Goal: Communication & Community: Answer question/provide support

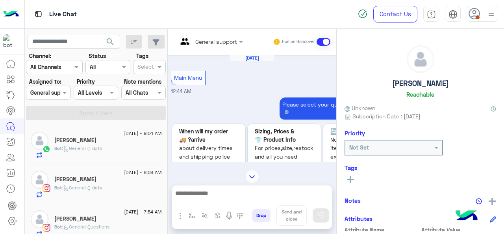
scroll to position [264, 0]
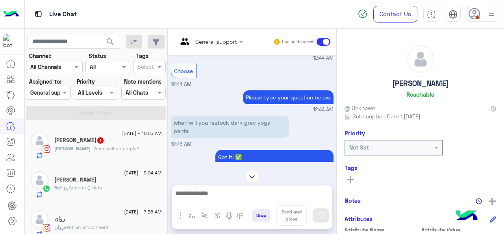
click at [490, 14] on img at bounding box center [491, 14] width 10 height 10
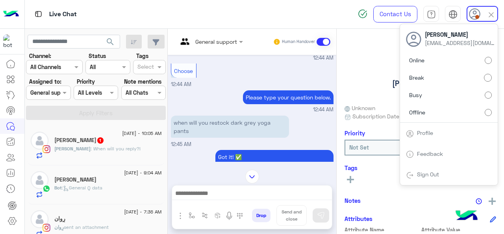
click at [442, 58] on label "Online" at bounding box center [449, 60] width 86 height 14
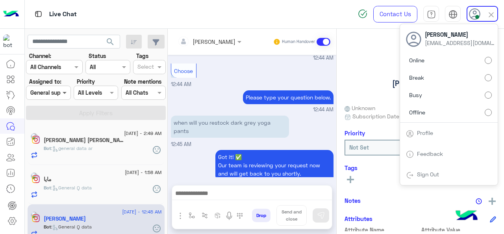
scroll to position [382, 0]
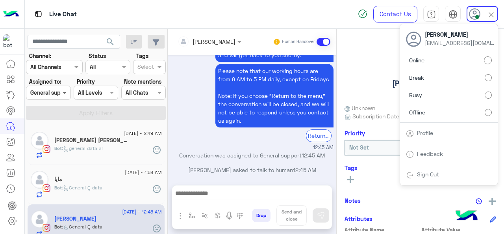
click at [63, 91] on span at bounding box center [66, 92] width 10 height 8
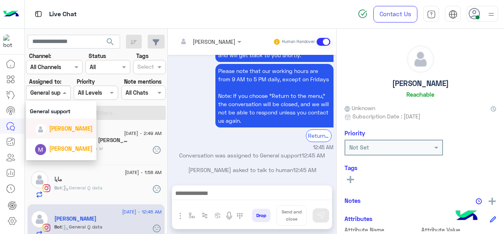
scroll to position [141, 0]
click at [65, 132] on div "[PERSON_NAME]" at bounding box center [70, 128] width 43 height 8
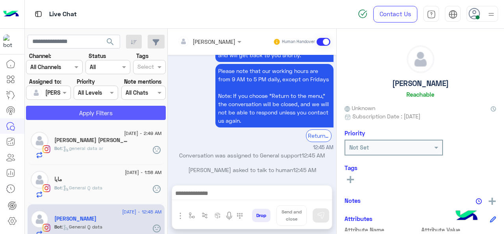
click at [77, 111] on button "Apply Filters" at bounding box center [96, 113] width 140 height 14
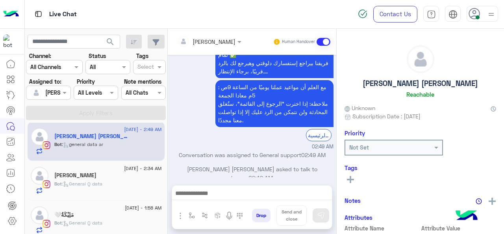
scroll to position [126, 0]
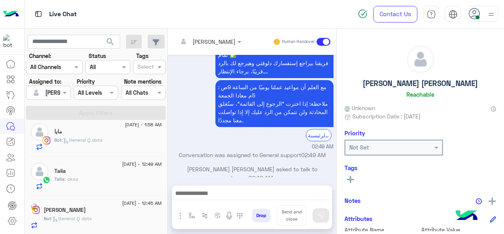
click at [102, 208] on div "[PERSON_NAME]" at bounding box center [103, 210] width 118 height 8
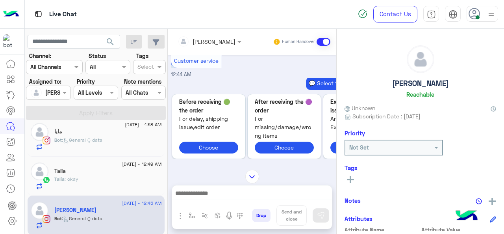
scroll to position [382, 0]
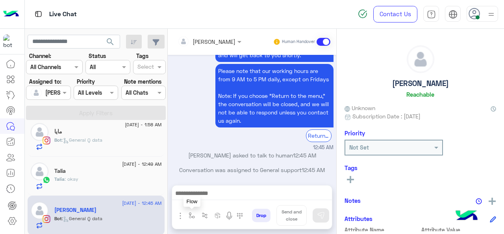
click at [189, 215] on img "button" at bounding box center [192, 215] width 6 height 6
click at [225, 195] on div at bounding box center [215, 197] width 59 height 9
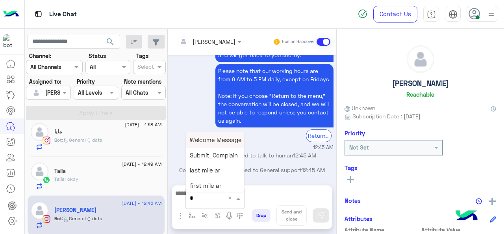
type input "*"
click at [228, 142] on div "M Greeting" at bounding box center [215, 139] width 58 height 15
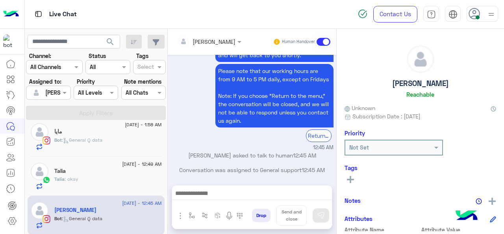
type textarea "**********"
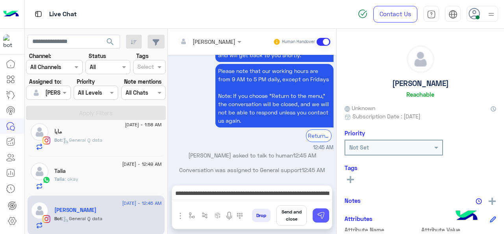
click at [317, 215] on img at bounding box center [321, 215] width 8 height 8
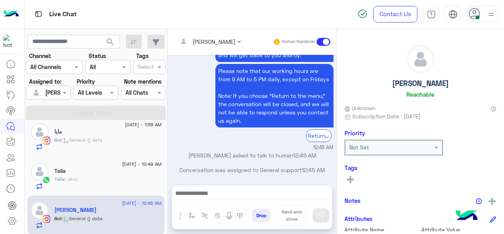
click at [117, 181] on div "Talia : okay" at bounding box center [108, 182] width 108 height 14
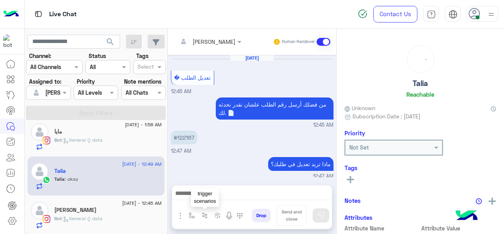
scroll to position [214, 0]
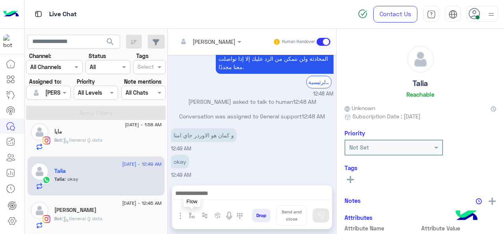
click at [191, 217] on img "button" at bounding box center [192, 215] width 6 height 6
click at [225, 193] on div at bounding box center [215, 197] width 59 height 9
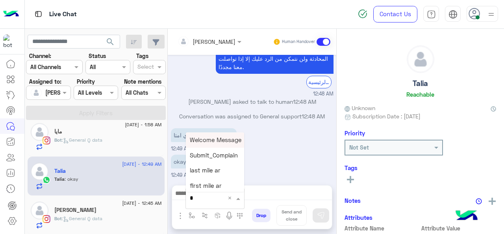
type input "*"
click at [212, 146] on div "M Greeting" at bounding box center [215, 139] width 58 height 15
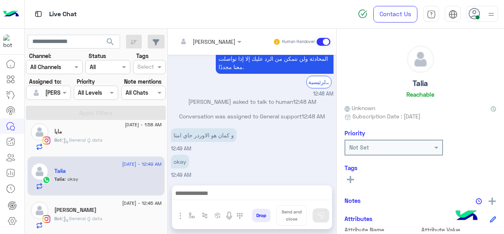
type textarea "**********"
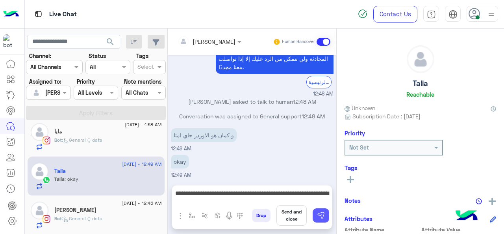
click at [322, 216] on img at bounding box center [321, 215] width 8 height 8
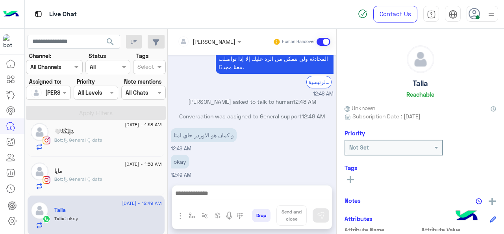
click at [109, 180] on div "Bot : General Q data" at bounding box center [108, 182] width 108 height 14
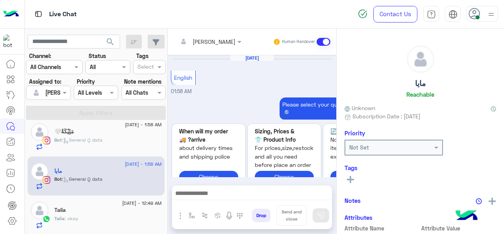
scroll to position [382, 0]
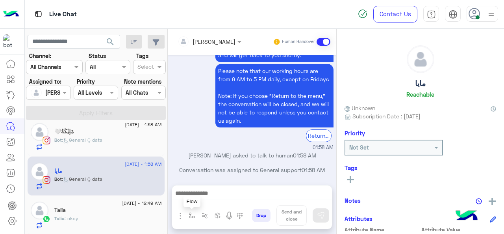
click at [191, 214] on img "button" at bounding box center [192, 215] width 6 height 6
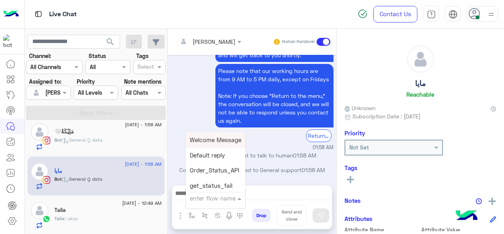
click at [219, 197] on input "text" at bounding box center [206, 197] width 32 height 9
type input "*"
click at [207, 136] on div "M Greeting" at bounding box center [215, 139] width 58 height 15
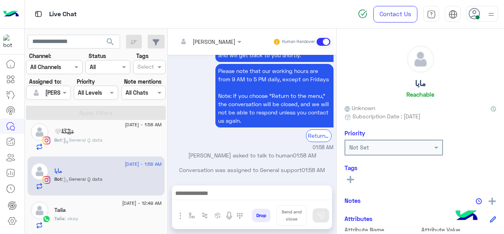
type textarea "**********"
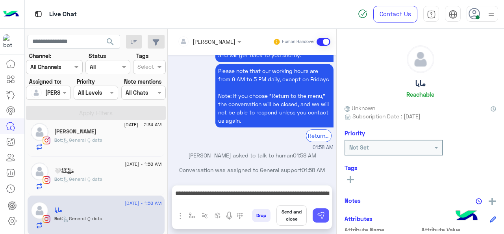
click at [320, 221] on button at bounding box center [321, 215] width 17 height 14
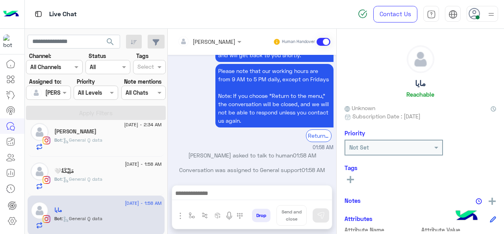
scroll to position [430, 0]
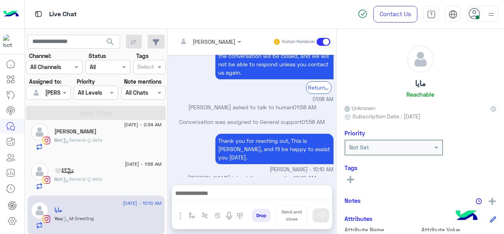
click at [108, 177] on div "Bot : General Q data" at bounding box center [108, 182] width 108 height 14
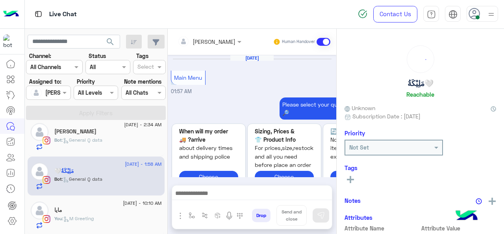
scroll to position [382, 0]
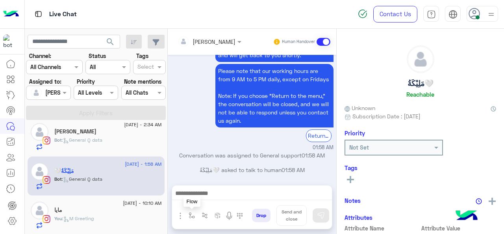
click at [190, 216] on img "button" at bounding box center [192, 215] width 6 height 6
click at [212, 197] on input "text" at bounding box center [206, 197] width 32 height 9
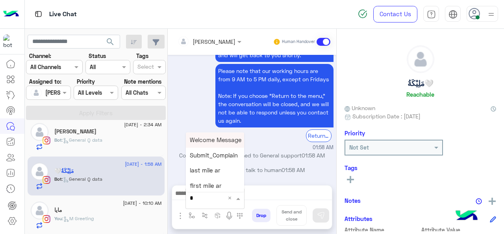
type input "*"
click at [215, 137] on span "M Greeting" at bounding box center [205, 139] width 30 height 7
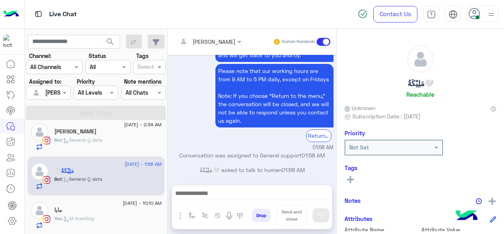
type textarea "**********"
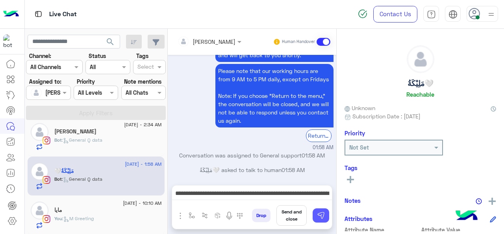
click at [323, 215] on img at bounding box center [321, 215] width 8 height 8
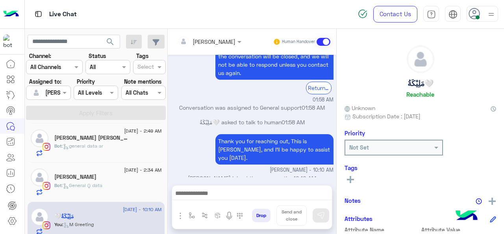
scroll to position [80, 0]
click at [71, 184] on span ": General Q data" at bounding box center [82, 185] width 41 height 6
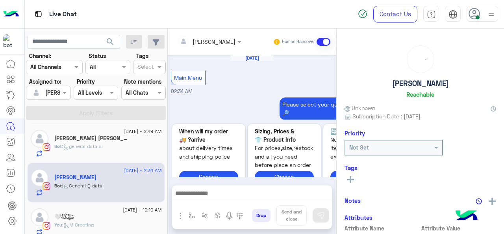
scroll to position [398, 0]
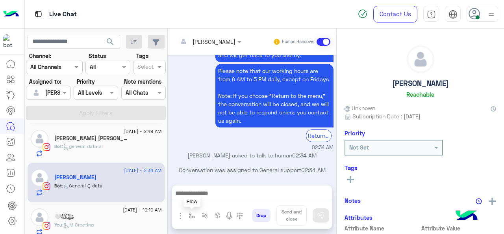
drag, startPoint x: 190, startPoint y: 213, endPoint x: 204, endPoint y: 201, distance: 18.1
click at [190, 212] on img "button" at bounding box center [192, 215] width 6 height 6
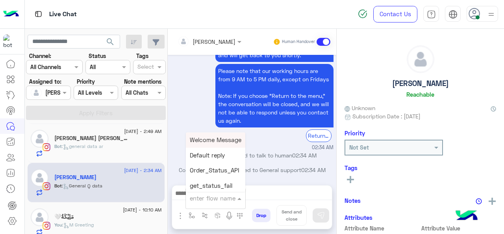
click at [208, 197] on input "text" at bounding box center [206, 197] width 32 height 9
type input "*"
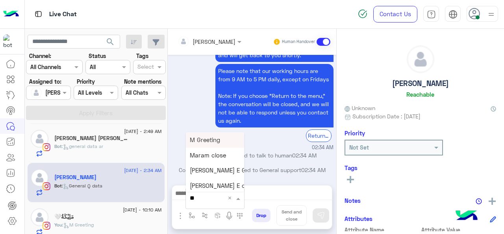
click at [214, 143] on span "M Greeting" at bounding box center [205, 139] width 30 height 7
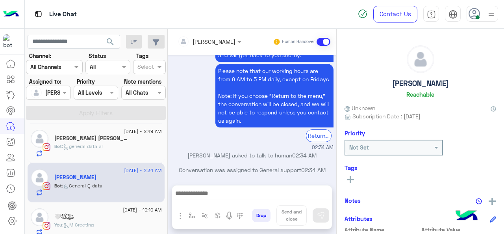
type textarea "**********"
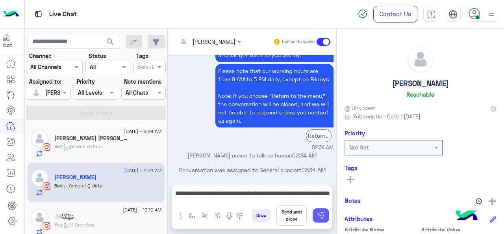
click at [317, 217] on img at bounding box center [321, 215] width 8 height 8
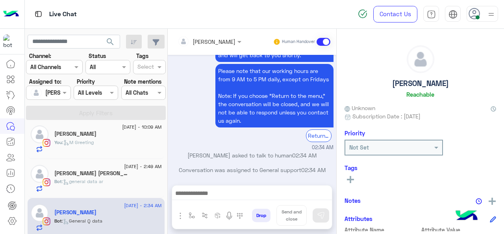
scroll to position [44, 0]
click at [75, 175] on h5 "[PERSON_NAME] [PERSON_NAME]" at bounding box center [91, 174] width 75 height 7
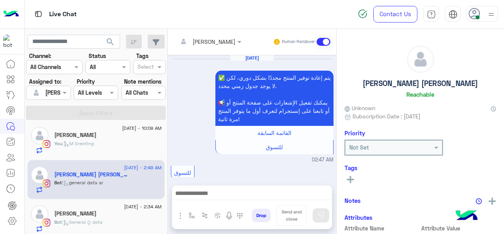
scroll to position [346, 0]
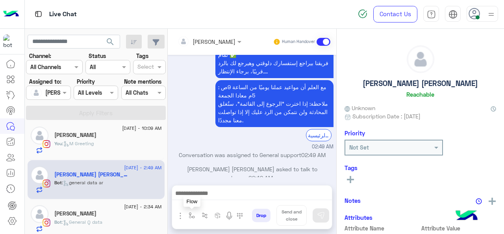
click at [191, 216] on img "button" at bounding box center [192, 215] width 6 height 6
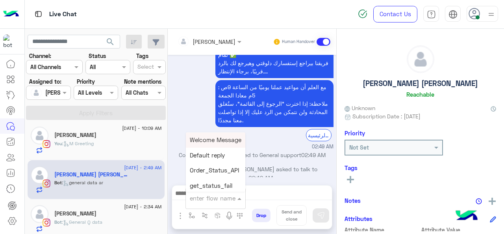
click at [217, 197] on input "text" at bounding box center [206, 197] width 32 height 9
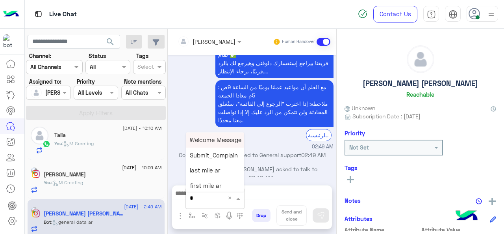
type input "*"
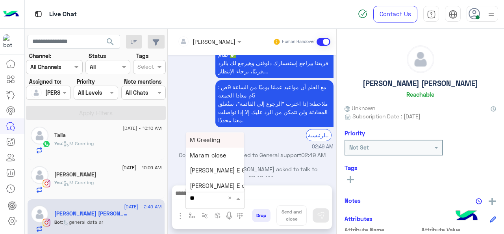
click at [210, 139] on span "M Greeting" at bounding box center [205, 139] width 30 height 7
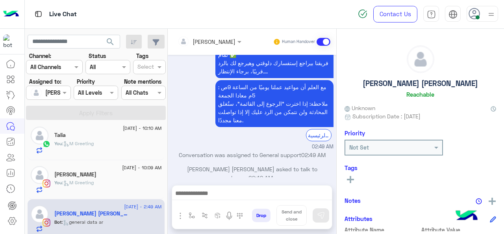
type textarea "**********"
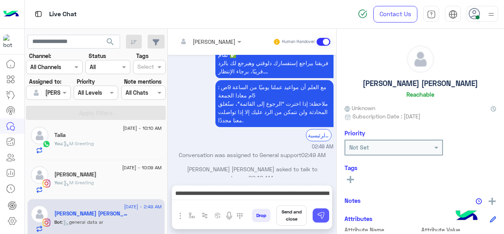
click at [323, 217] on img at bounding box center [321, 215] width 8 height 8
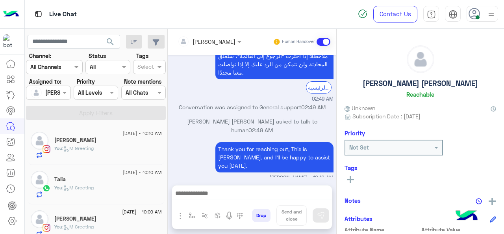
scroll to position [126, 0]
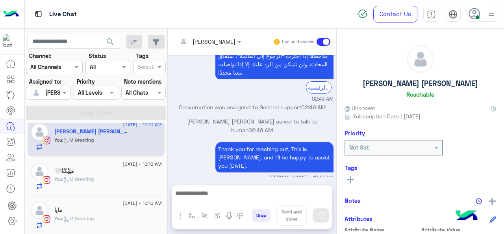
click at [84, 209] on div "مايا" at bounding box center [108, 210] width 108 height 8
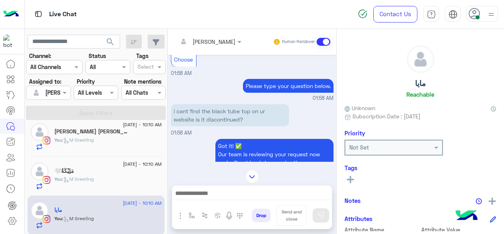
scroll to position [139, 0]
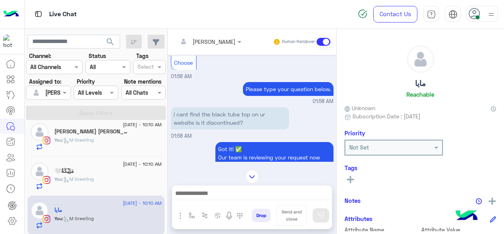
click at [115, 169] on div "مَلِيْكَةُ🤍" at bounding box center [108, 171] width 108 height 8
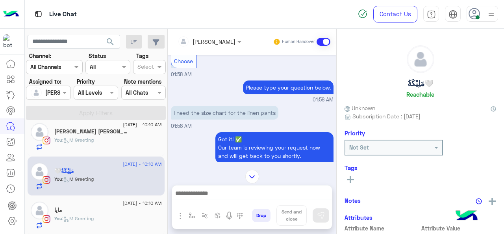
scroll to position [149, 0]
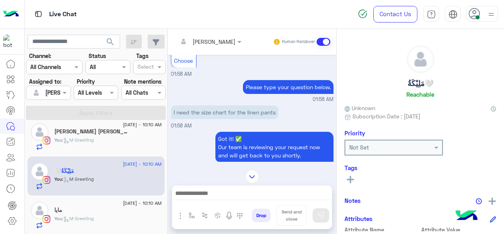
click at [63, 143] on div "You : M Greeting" at bounding box center [108, 143] width 108 height 14
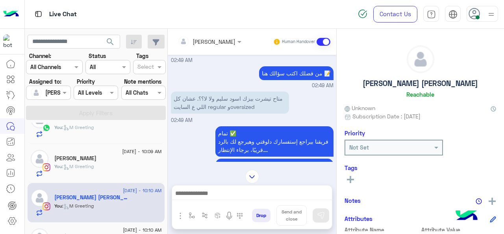
scroll to position [58, 0]
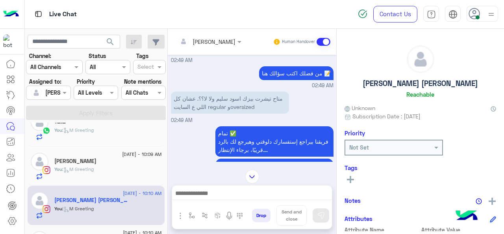
click at [81, 161] on h5 "[PERSON_NAME]" at bounding box center [75, 161] width 42 height 7
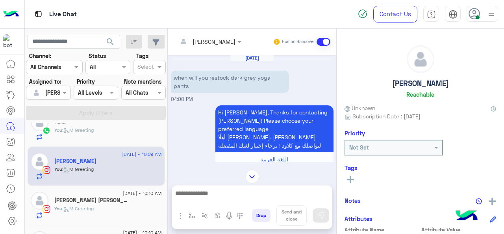
scroll to position [438, 0]
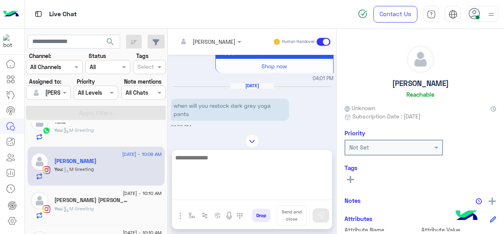
click at [195, 196] on textarea at bounding box center [252, 175] width 160 height 47
type textarea "**********"
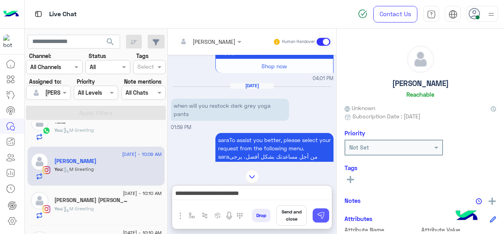
click at [326, 215] on button at bounding box center [321, 215] width 17 height 14
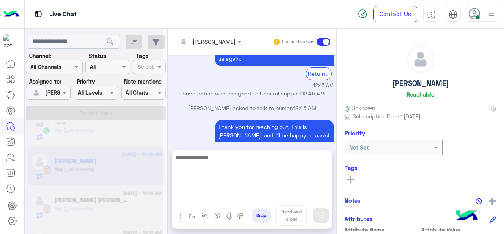
click at [197, 197] on textarea at bounding box center [252, 175] width 160 height 47
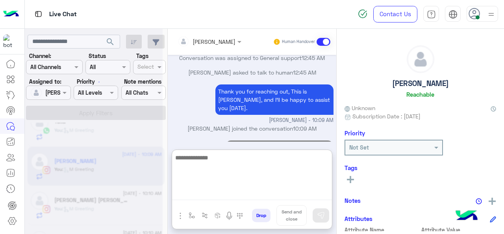
paste textarea "**********"
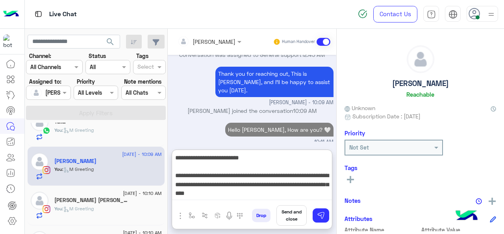
scroll to position [1474, 0]
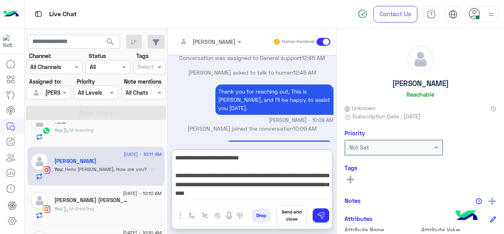
click at [174, 158] on textarea "**********" at bounding box center [252, 175] width 160 height 47
click at [227, 157] on textarea "**********" at bounding box center [252, 175] width 160 height 47
click at [245, 192] on textarea "**********" at bounding box center [252, 175] width 160 height 47
type textarea "**********"
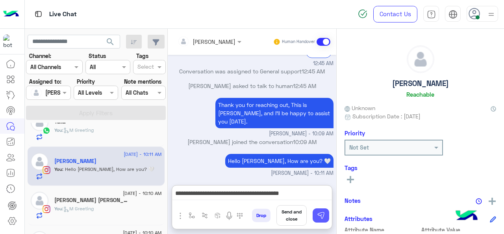
click at [317, 217] on img at bounding box center [321, 215] width 8 height 8
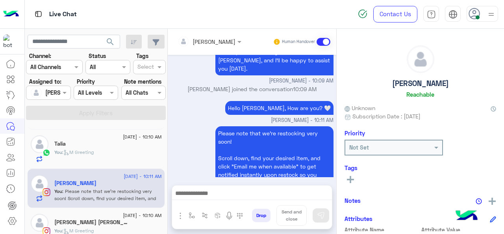
scroll to position [126, 0]
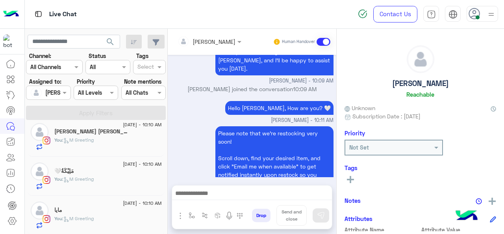
click at [84, 209] on div "مايا" at bounding box center [108, 210] width 108 height 8
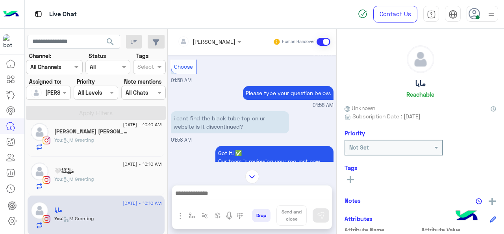
scroll to position [136, 0]
drag, startPoint x: 172, startPoint y: 116, endPoint x: 251, endPoint y: 130, distance: 80.8
click at [251, 130] on p "i cant find the black tube top on ur website is it discontinued?" at bounding box center [230, 122] width 118 height 22
copy p "i cant find the black tube top on ur website is it discontinued?"
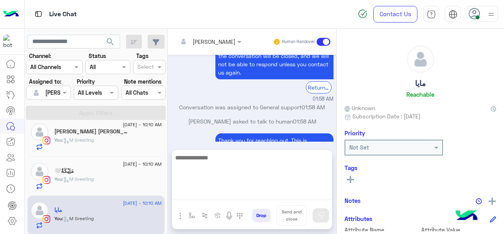
click at [207, 195] on textarea at bounding box center [252, 175] width 160 height 47
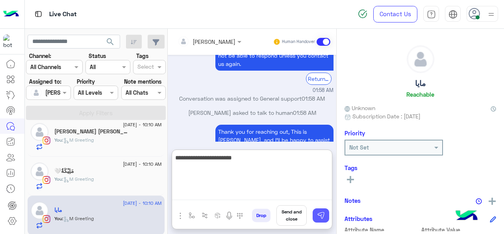
type textarea "**********"
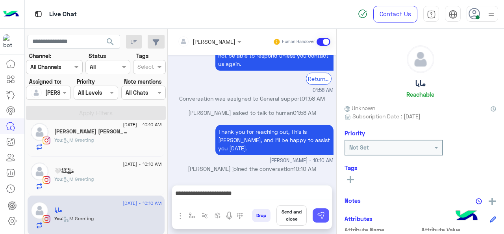
click at [321, 217] on img at bounding box center [321, 215] width 8 height 8
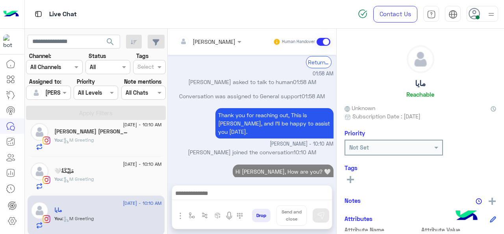
click at [216, 191] on div at bounding box center [252, 195] width 160 height 20
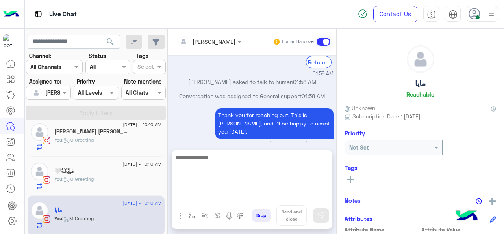
click at [217, 192] on textarea at bounding box center [252, 175] width 160 height 47
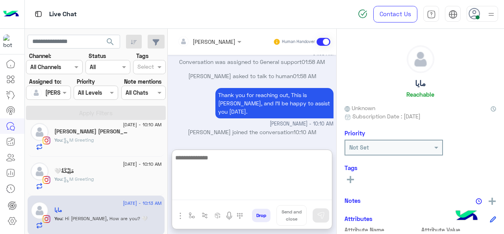
scroll to position [345, 0]
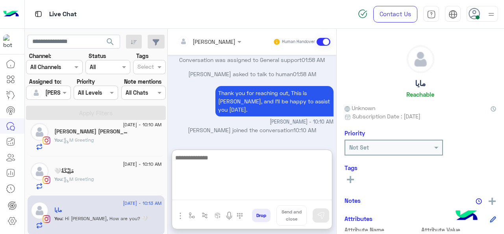
paste textarea "**********"
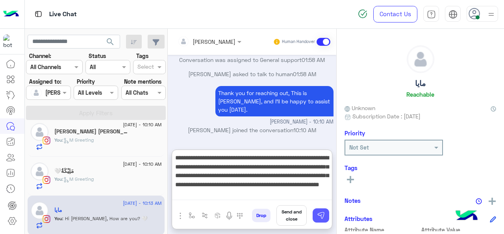
type textarea "**********"
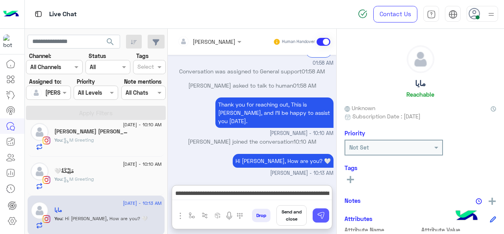
click at [319, 212] on img at bounding box center [321, 215] width 8 height 8
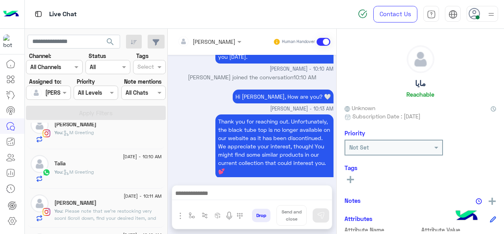
scroll to position [16, 0]
click at [104, 210] on span ": Please note that we're restocking very soon! Scroll down, find your desired i…" at bounding box center [106, 224] width 105 height 34
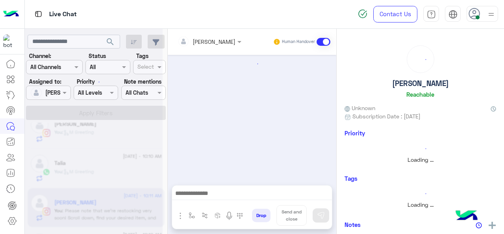
scroll to position [274, 0]
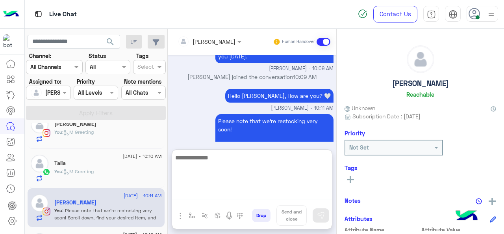
click at [211, 194] on textarea at bounding box center [252, 175] width 160 height 47
type textarea "**********"
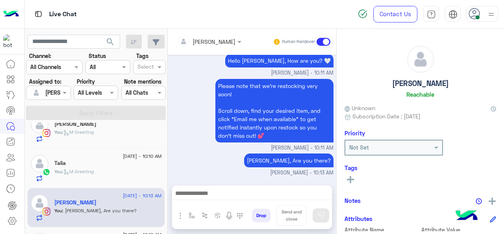
click at [94, 172] on span ": M Greeting" at bounding box center [78, 171] width 32 height 6
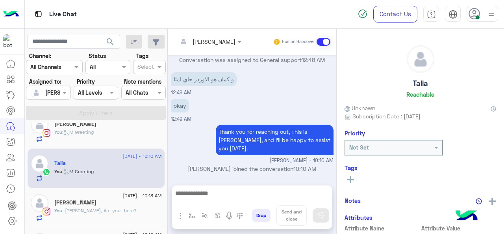
scroll to position [126, 0]
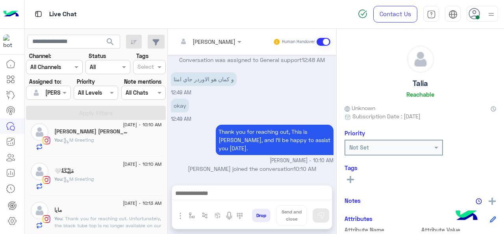
click at [93, 174] on div "مَلِيْكَةُ🤍" at bounding box center [108, 171] width 108 height 8
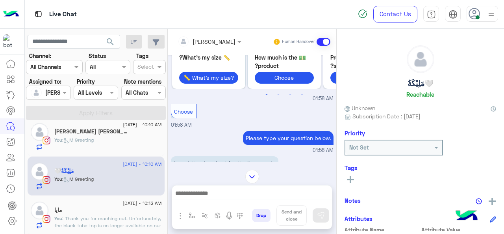
scroll to position [97, 0]
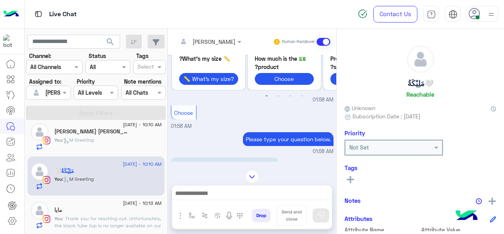
click at [173, 186] on div at bounding box center [252, 195] width 160 height 20
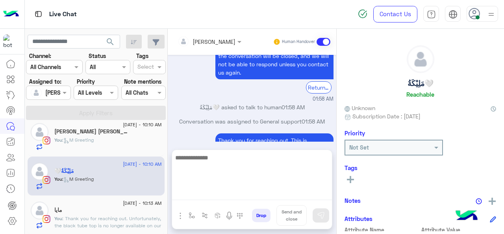
click at [193, 195] on textarea at bounding box center [252, 175] width 160 height 47
type textarea "**********"
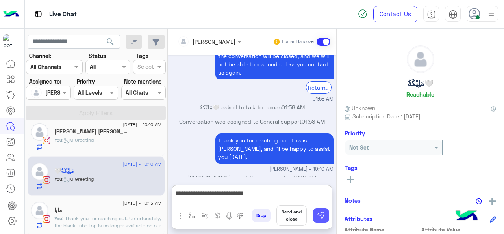
click at [318, 217] on img at bounding box center [321, 215] width 8 height 8
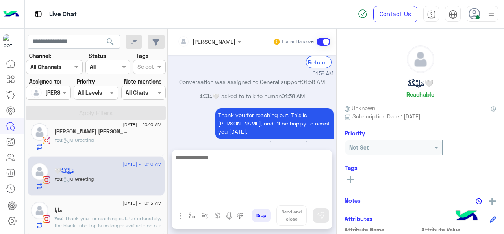
click at [229, 194] on textarea at bounding box center [252, 175] width 160 height 47
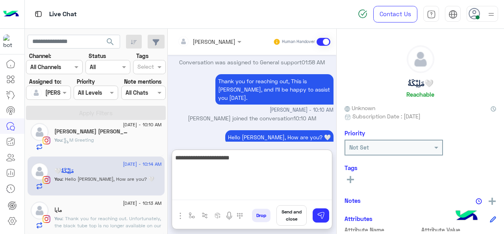
scroll to position [358, 0]
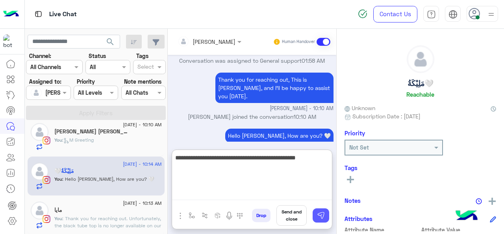
type textarea "**********"
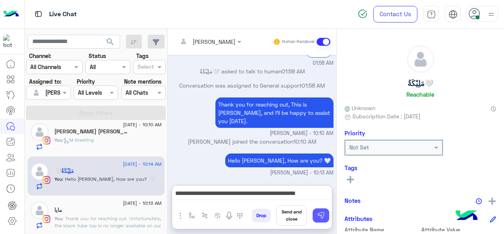
click at [318, 212] on img at bounding box center [321, 215] width 8 height 8
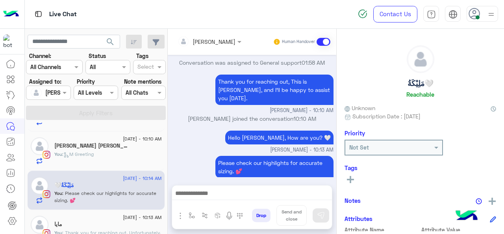
scroll to position [107, 0]
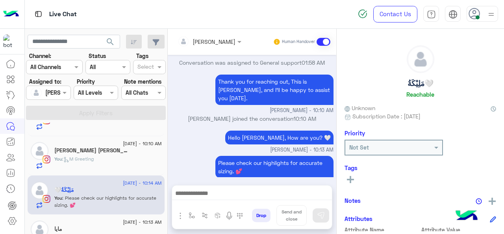
click at [94, 168] on div "[DATE] - 10:10 AM [PERSON_NAME] [PERSON_NAME] You : M Greeting" at bounding box center [96, 155] width 137 height 39
click at [83, 159] on span ": M Greeting" at bounding box center [78, 159] width 32 height 6
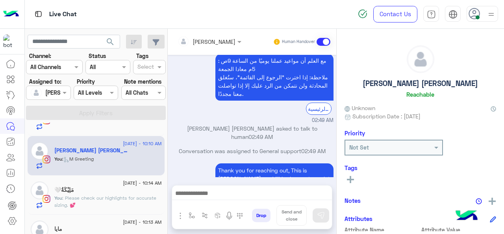
scroll to position [273, 0]
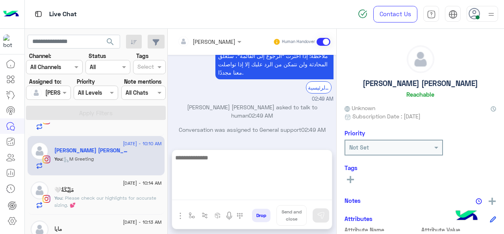
click at [217, 194] on textarea at bounding box center [252, 175] width 160 height 47
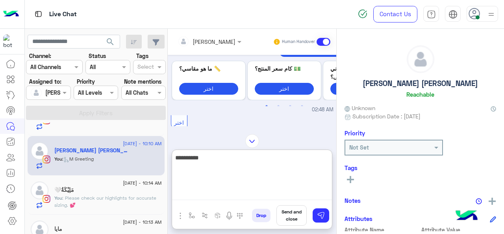
scroll to position [308, 0]
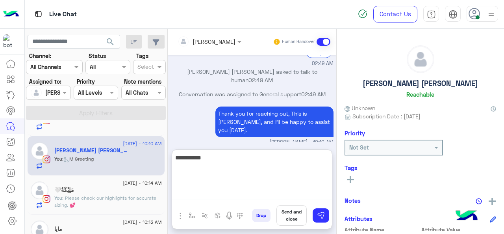
type textarea "**********"
click at [207, 158] on textarea "**********" at bounding box center [252, 175] width 160 height 47
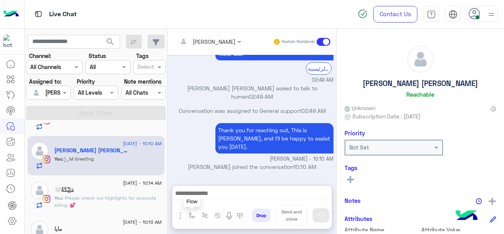
click at [191, 215] on img "button" at bounding box center [192, 215] width 6 height 6
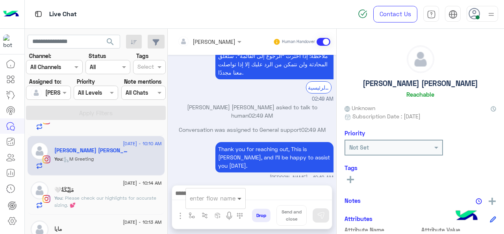
click at [239, 198] on span at bounding box center [241, 197] width 10 height 9
type input "****"
click at [215, 169] on span "مرام greeting" at bounding box center [208, 168] width 36 height 7
type textarea "**********"
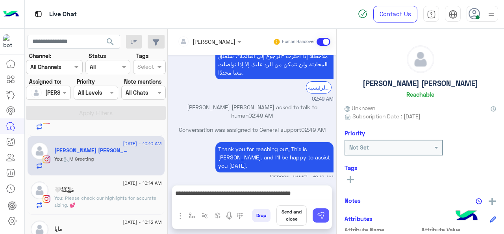
click at [320, 215] on img at bounding box center [321, 215] width 8 height 8
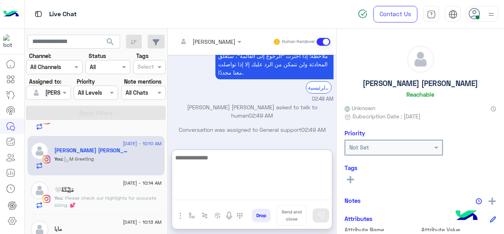
click at [256, 192] on textarea at bounding box center [252, 175] width 160 height 47
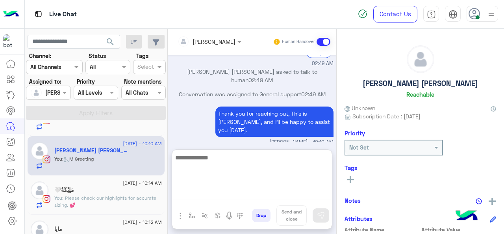
scroll to position [333, 0]
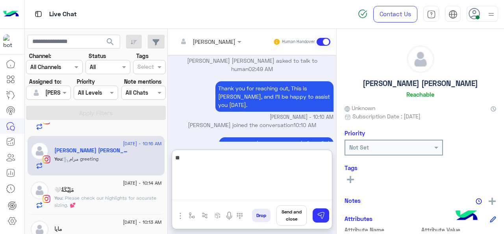
type textarea "*"
type textarea "**********"
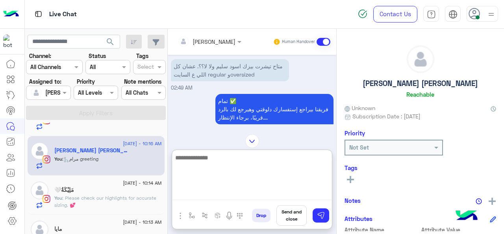
scroll to position [358, 0]
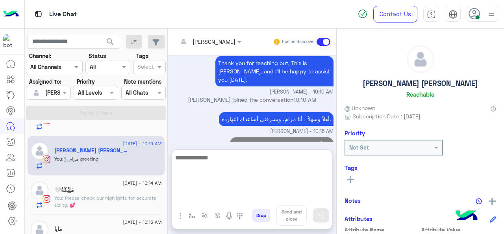
click at [197, 167] on textarea at bounding box center [252, 175] width 160 height 47
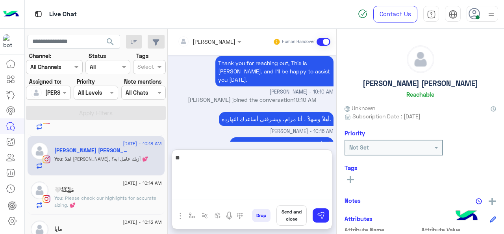
type textarea "*"
type textarea "**********"
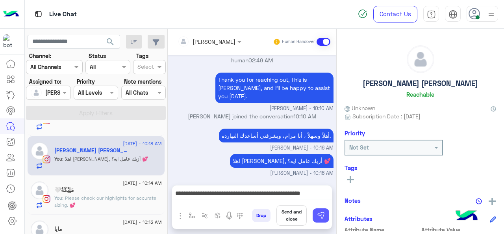
click at [317, 213] on img at bounding box center [321, 215] width 8 height 8
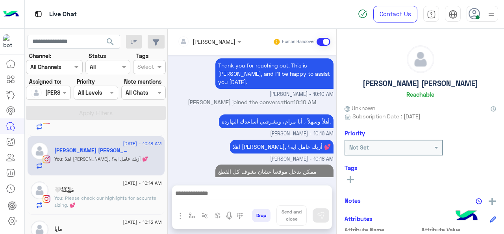
scroll to position [126, 0]
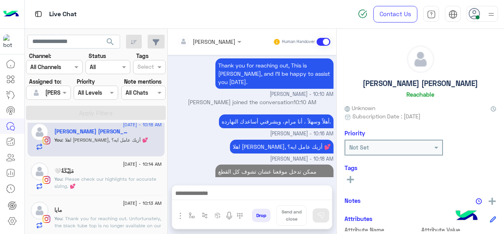
click at [104, 178] on span ": Please check our highlights for accurate sizing. 💕" at bounding box center [105, 182] width 102 height 13
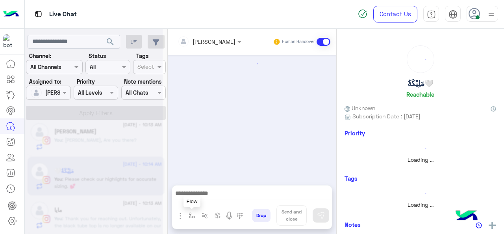
click at [191, 216] on img "button" at bounding box center [192, 215] width 6 height 6
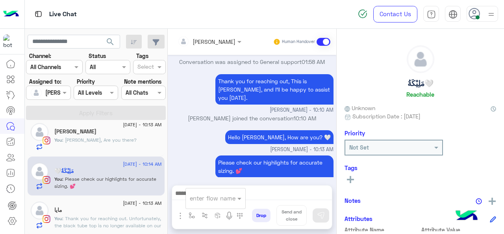
click at [201, 198] on input "text" at bounding box center [206, 197] width 32 height 9
type input "*"
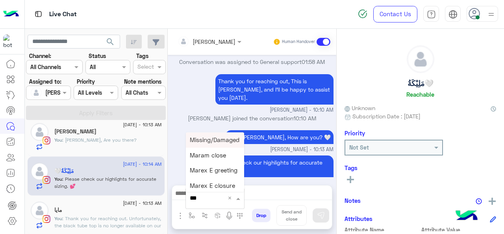
type input "****"
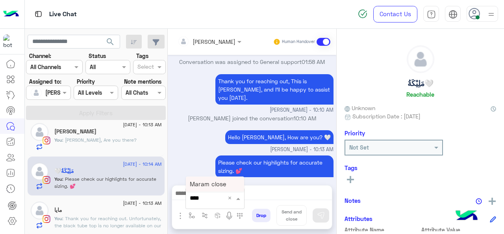
click at [199, 186] on span "Maram close" at bounding box center [208, 183] width 36 height 7
type textarea "**********"
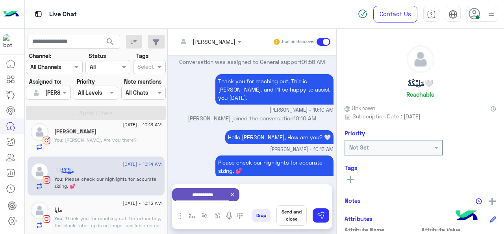
click at [292, 219] on button "Send and close" at bounding box center [292, 215] width 30 height 20
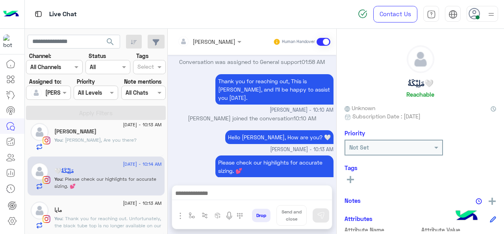
scroll to position [233, 0]
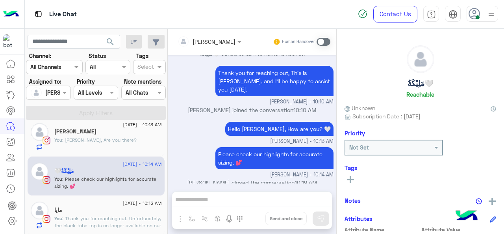
click at [85, 215] on p "You : Thank you for reaching out. Unfortunately, the black tube top is no longe…" at bounding box center [108, 236] width 108 height 43
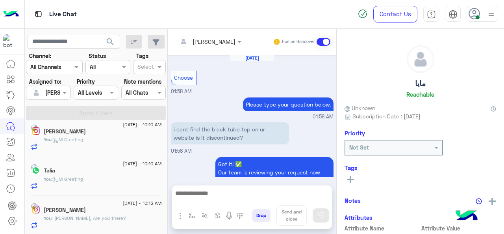
scroll to position [274, 0]
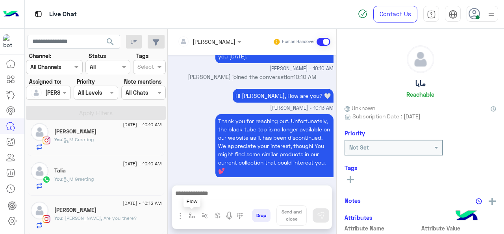
click at [189, 217] on img "button" at bounding box center [192, 215] width 6 height 6
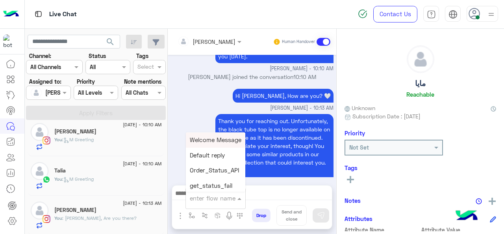
click at [233, 204] on div "enter flow name" at bounding box center [215, 198] width 59 height 14
type input "****"
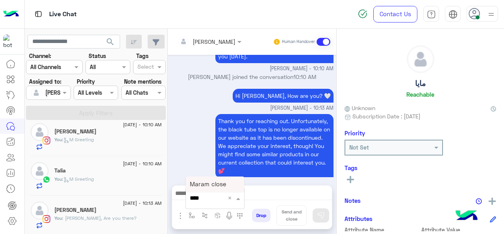
click at [216, 187] on span "Maram close" at bounding box center [208, 183] width 36 height 7
type textarea "**********"
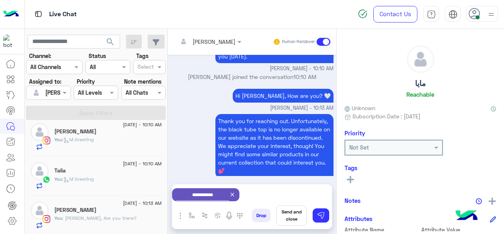
click at [236, 197] on icon at bounding box center [232, 194] width 6 height 6
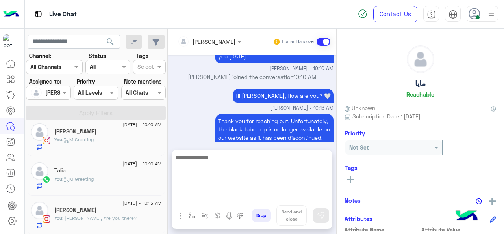
click at [238, 194] on textarea at bounding box center [252, 175] width 160 height 47
type textarea "**********"
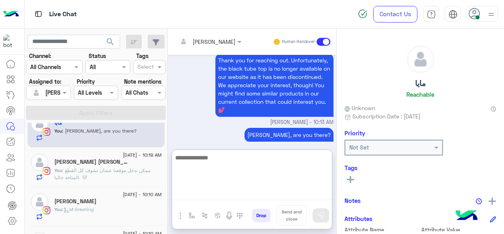
scroll to position [16, 0]
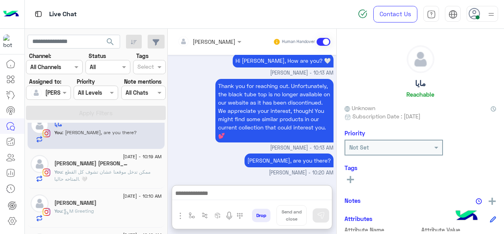
click at [91, 169] on span ": ممكن تدخل موقعنا عشان تشوف كل القطع المتاحه حاليا. 🤍" at bounding box center [102, 175] width 96 height 13
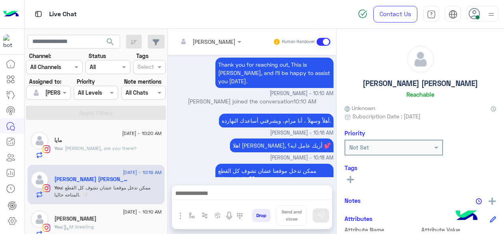
scroll to position [87, 0]
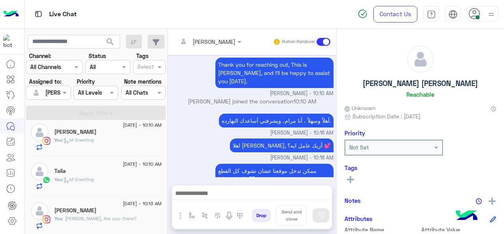
click at [84, 185] on div "You : M Greeting" at bounding box center [108, 183] width 108 height 14
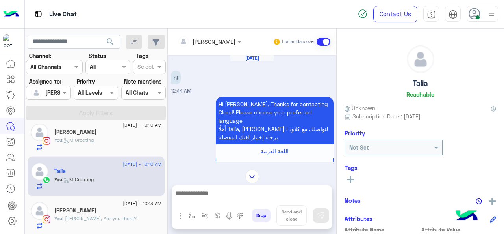
scroll to position [394, 0]
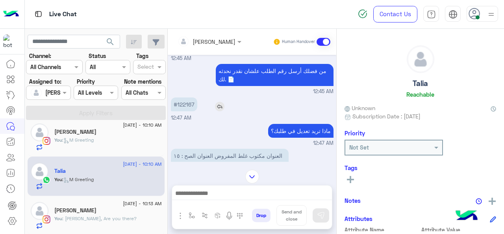
click at [187, 97] on p "#122167" at bounding box center [184, 104] width 26 height 14
copy p "122167"
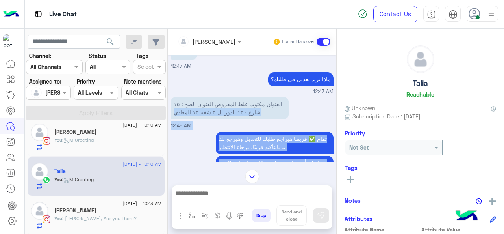
drag, startPoint x: 266, startPoint y: 155, endPoint x: 219, endPoint y: 156, distance: 46.5
click at [220, 159] on div "[DATE] hi 12:44 AM Hi [PERSON_NAME], Thanks for contacting Cloud! Please choose…" at bounding box center [252, 108] width 169 height 107
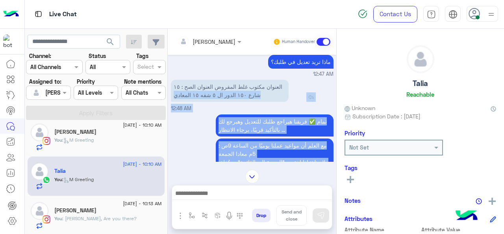
click at [207, 88] on p "العنوان مكتوب غلط المفروض العنوان الصح : ١٥ شارع ١٥٠ الدور ال ٥ شفه ١٥ المعادي" at bounding box center [230, 91] width 118 height 22
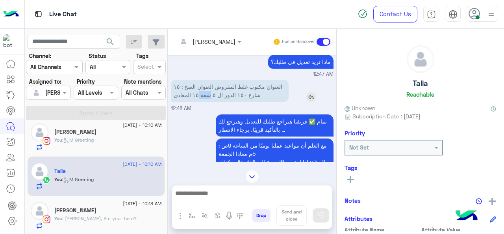
click at [206, 88] on p "العنوان مكتوب غلط المفروض العنوان الصح : ١٥ شارع ١٥٠ الدور ال ٥ شفه ١٥ المعادي" at bounding box center [230, 91] width 118 height 22
click at [206, 87] on p "العنوان مكتوب غلط المفروض العنوان الصح : ١٥ شارع ١٥٠ الدور ال ٥ شفه ١٥ المعادي" at bounding box center [230, 91] width 118 height 22
click at [201, 82] on p "العنوان مكتوب غلط المفروض العنوان الصح : ١٥ شارع ١٥٠ الدور ال ٥ شفه ١٥ المعادي" at bounding box center [230, 91] width 118 height 22
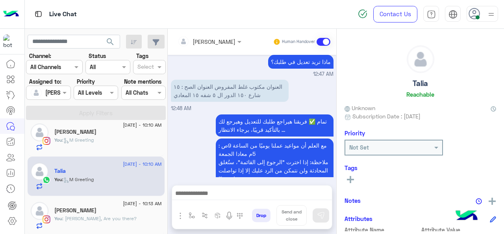
scroll to position [620, 0]
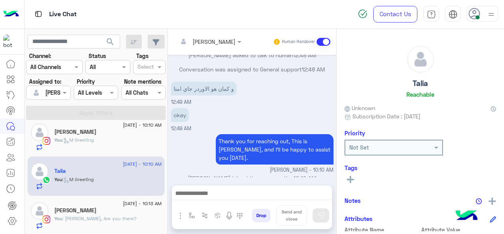
click at [80, 204] on div "[DATE] - 10:13 AM" at bounding box center [108, 204] width 108 height 5
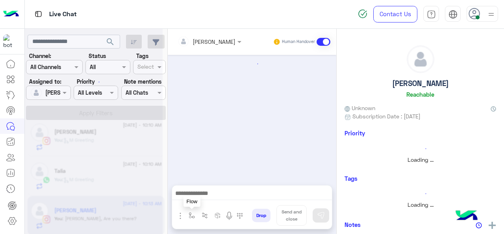
drag, startPoint x: 191, startPoint y: 217, endPoint x: 211, endPoint y: 206, distance: 22.9
click at [191, 217] on img "button" at bounding box center [192, 215] width 6 height 6
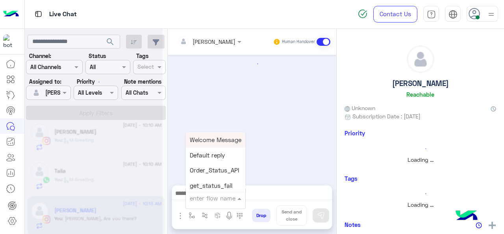
click at [225, 198] on div at bounding box center [215, 197] width 59 height 9
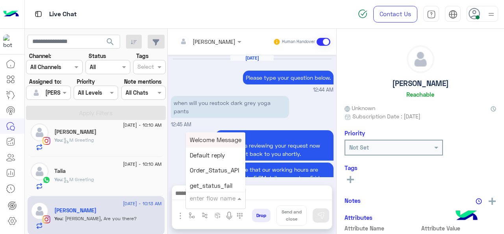
scroll to position [273, 0]
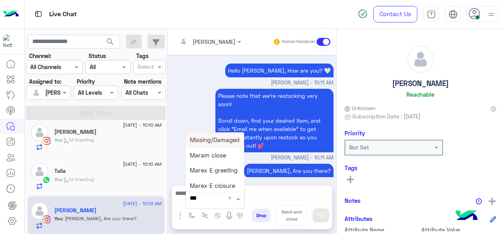
type input "****"
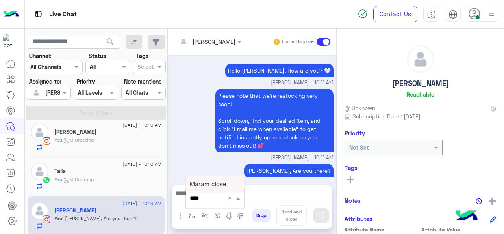
click at [214, 185] on span "Maram close" at bounding box center [208, 183] width 36 height 7
type textarea "**********"
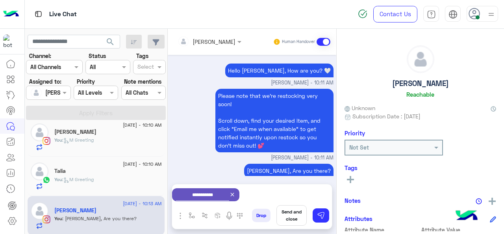
click at [297, 218] on button "Send and close" at bounding box center [292, 215] width 30 height 20
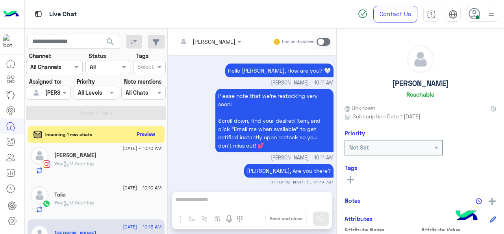
scroll to position [281, 0]
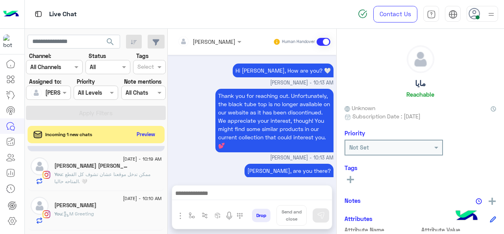
scroll to position [33, 0]
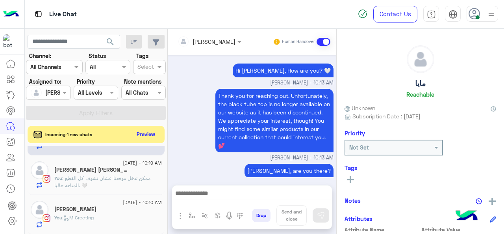
click at [97, 202] on div "[DATE] - 10:10 AM" at bounding box center [108, 203] width 108 height 5
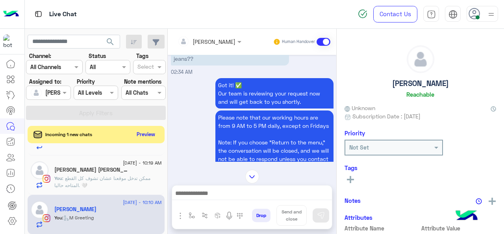
scroll to position [314, 0]
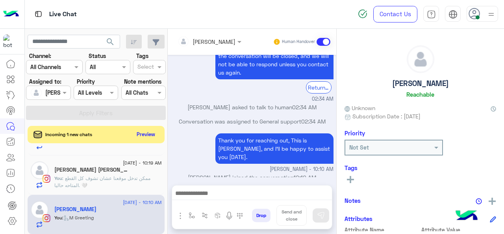
click at [99, 176] on span ": ممكن تدخل موقعنا عشان تشوف كل القطع المتاحه حاليا. 🤍" at bounding box center [102, 181] width 96 height 13
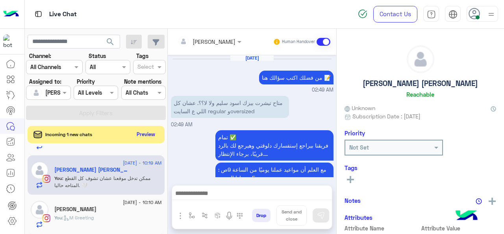
scroll to position [215, 0]
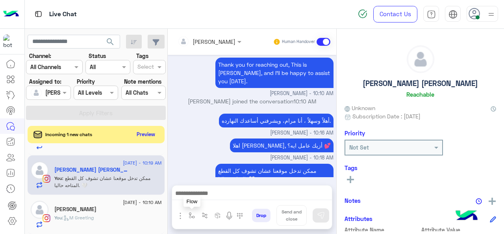
click at [191, 217] on img "button" at bounding box center [192, 215] width 6 height 6
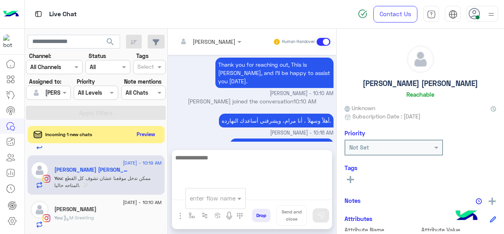
click at [246, 193] on textarea at bounding box center [252, 175] width 160 height 47
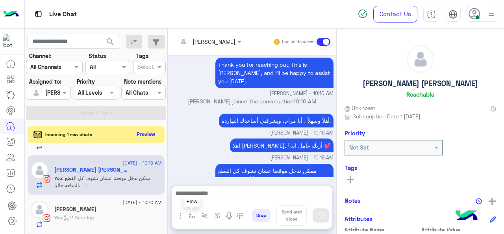
click at [186, 216] on button "button" at bounding box center [192, 215] width 13 height 13
click at [224, 198] on div at bounding box center [215, 197] width 59 height 9
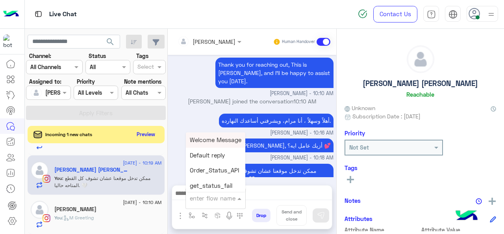
type input "*"
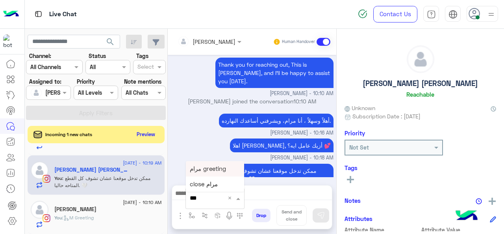
type input "****"
click at [209, 185] on span "close مرام" at bounding box center [204, 183] width 28 height 7
type textarea "**********"
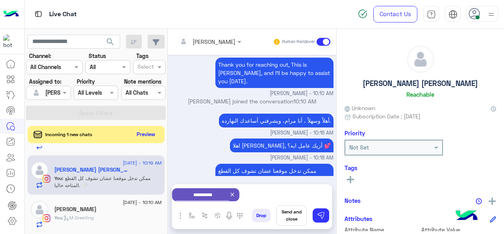
click at [290, 219] on button "Send and close" at bounding box center [292, 215] width 30 height 20
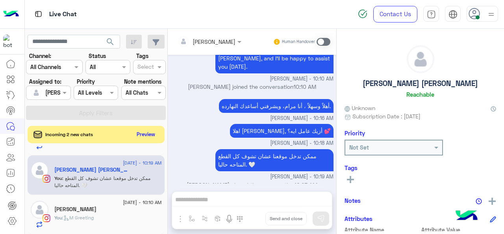
scroll to position [223, 0]
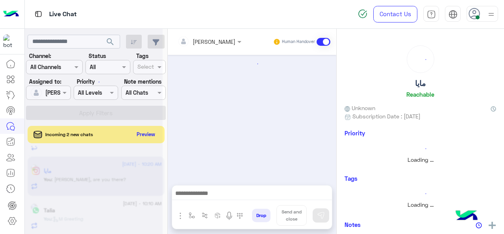
scroll to position [273, 0]
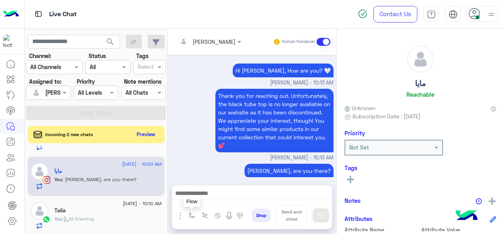
click at [189, 216] on img "button" at bounding box center [192, 215] width 6 height 6
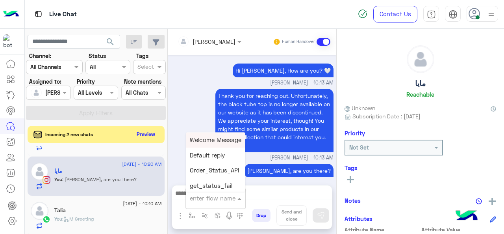
click at [212, 200] on input "text" at bounding box center [206, 197] width 32 height 9
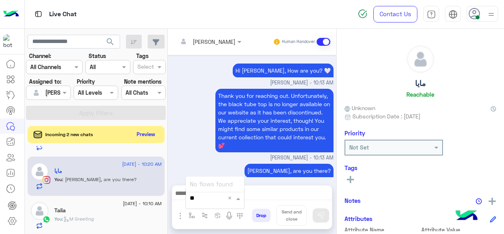
type input "*"
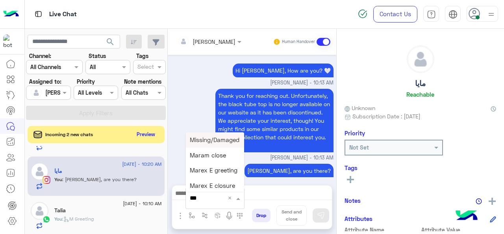
type input "****"
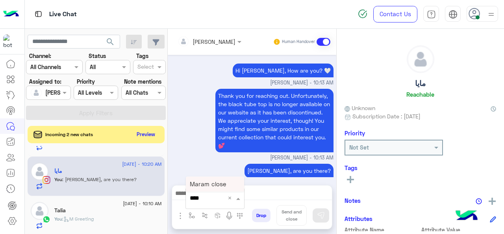
click at [210, 186] on span "Maram close" at bounding box center [208, 183] width 36 height 7
type textarea "**********"
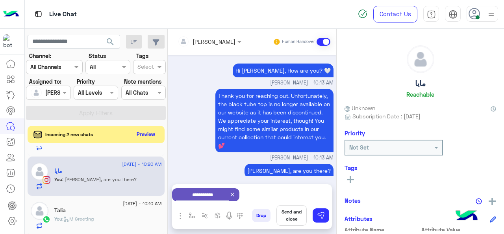
click at [291, 215] on button "Send and close" at bounding box center [292, 215] width 30 height 20
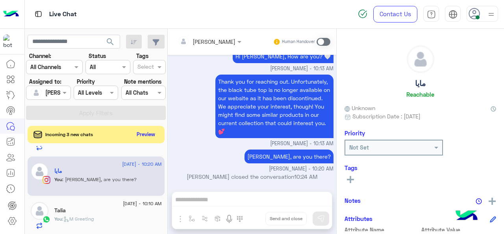
scroll to position [281, 0]
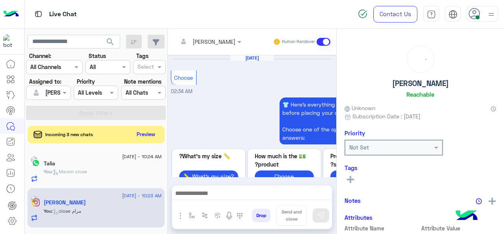
scroll to position [314, 0]
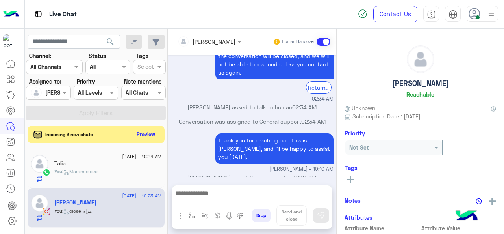
click at [98, 173] on span ": Maram close" at bounding box center [79, 171] width 35 height 6
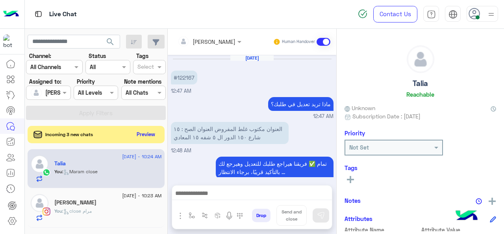
scroll to position [210, 0]
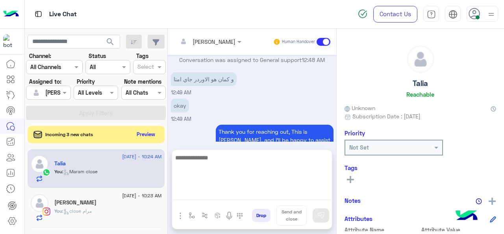
click at [209, 193] on textarea at bounding box center [252, 175] width 160 height 47
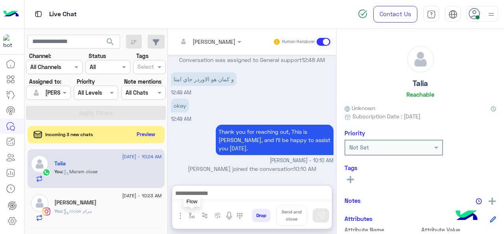
click at [190, 213] on img "button" at bounding box center [192, 215] width 6 height 6
click at [240, 200] on span at bounding box center [241, 197] width 10 height 9
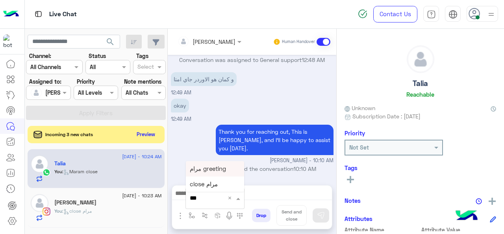
type input "****"
click at [223, 170] on span "مرام greeting" at bounding box center [208, 168] width 36 height 7
type textarea "**********"
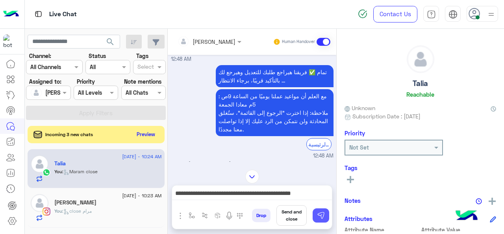
click at [325, 215] on button at bounding box center [321, 215] width 17 height 14
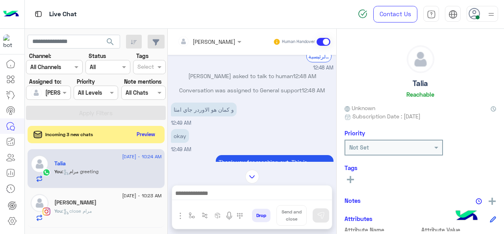
scroll to position [243, 0]
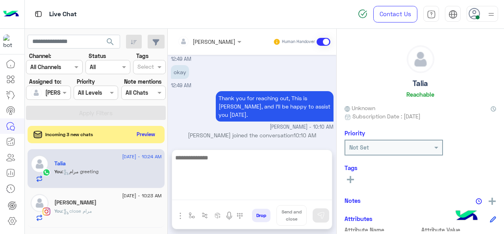
click at [210, 192] on textarea at bounding box center [252, 175] width 160 height 47
click at [304, 160] on textarea "**********" at bounding box center [252, 175] width 160 height 47
type textarea "**********"
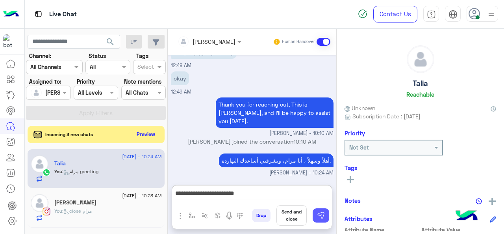
click at [323, 217] on img at bounding box center [321, 215] width 8 height 8
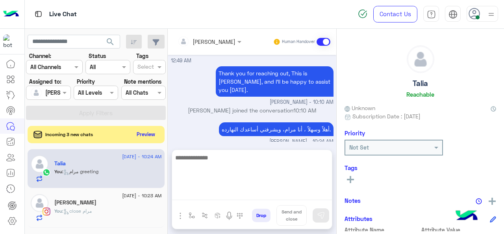
click at [250, 193] on textarea at bounding box center [252, 175] width 160 height 47
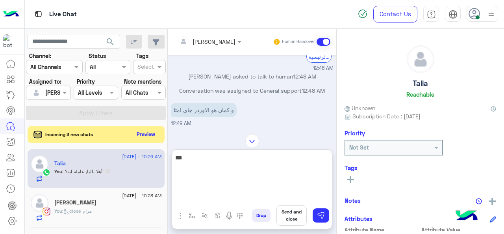
scroll to position [303, 0]
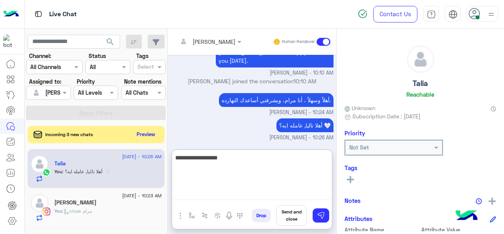
click at [320, 161] on textarea "**********" at bounding box center [252, 175] width 160 height 47
click at [270, 156] on textarea "**********" at bounding box center [252, 175] width 160 height 47
type textarea "**********"
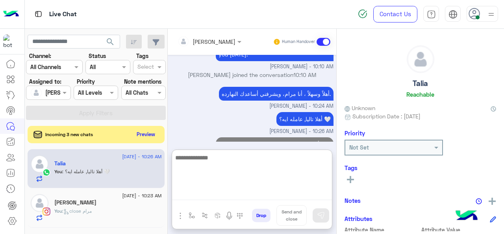
scroll to position [337, 0]
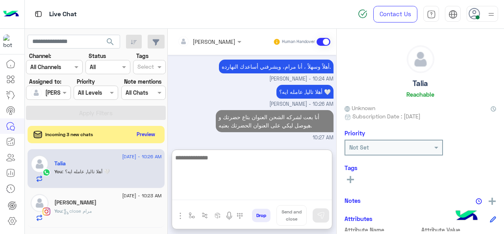
type textarea "*"
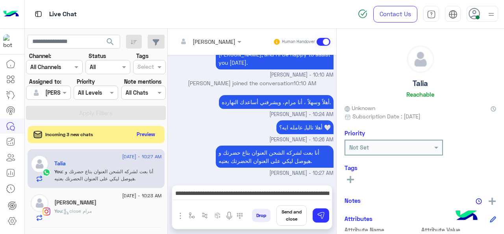
scroll to position [301, 0]
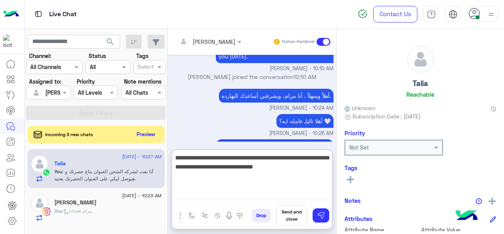
click at [273, 197] on textarea "**********" at bounding box center [252, 175] width 160 height 47
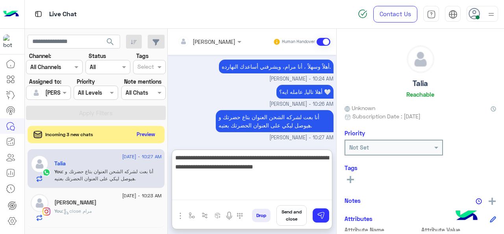
scroll to position [337, 0]
click at [212, 164] on textarea "**********" at bounding box center [252, 175] width 160 height 47
type textarea "**********"
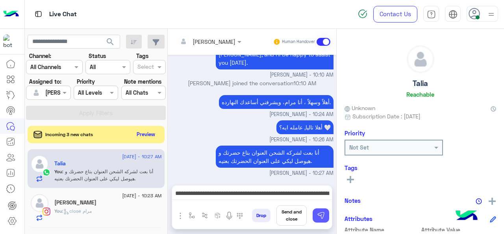
click at [320, 214] on img at bounding box center [321, 215] width 8 height 8
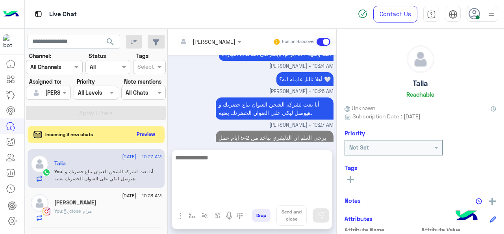
click at [275, 194] on textarea at bounding box center [252, 175] width 160 height 47
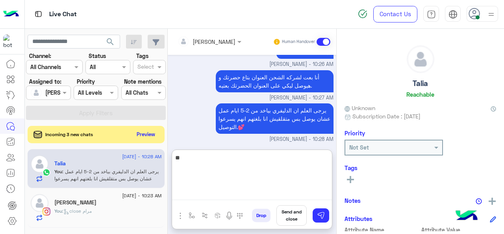
scroll to position [379, 0]
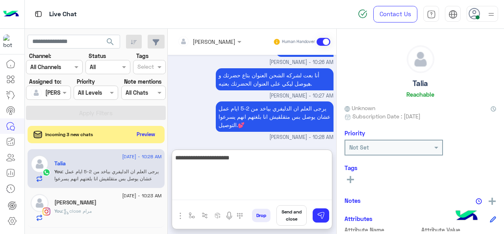
type textarea "**********"
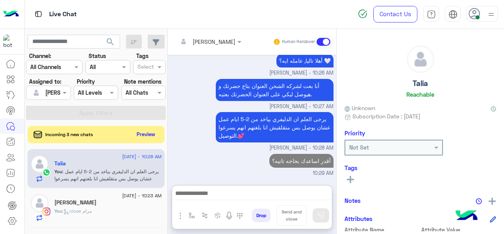
click at [86, 211] on span ": close مرام" at bounding box center [77, 211] width 30 height 6
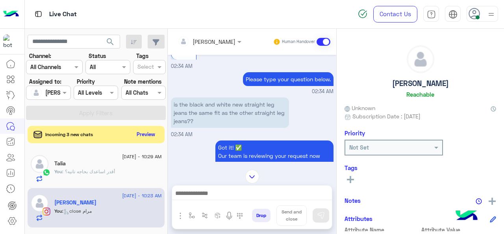
scroll to position [314, 0]
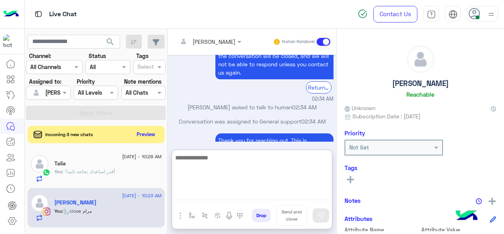
click at [216, 192] on textarea at bounding box center [252, 175] width 160 height 47
type textarea "*"
type textarea "**********"
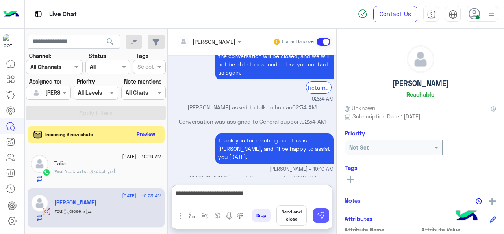
click at [316, 219] on button at bounding box center [321, 215] width 17 height 14
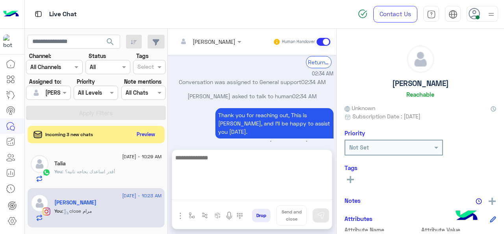
click at [236, 194] on textarea at bounding box center [252, 175] width 160 height 47
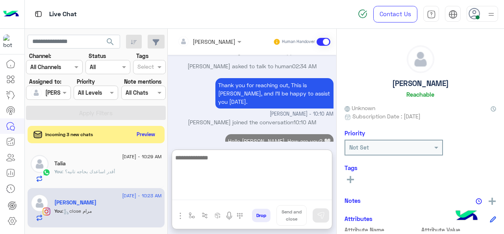
scroll to position [375, 0]
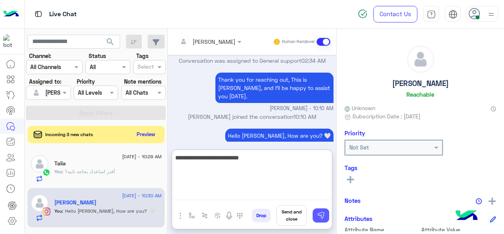
type textarea "**********"
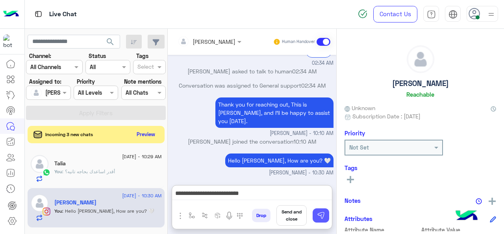
click at [325, 215] on button at bounding box center [321, 215] width 17 height 14
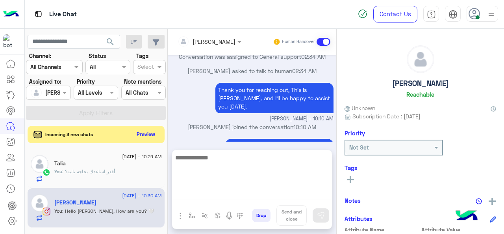
click at [248, 195] on textarea at bounding box center [252, 175] width 160 height 47
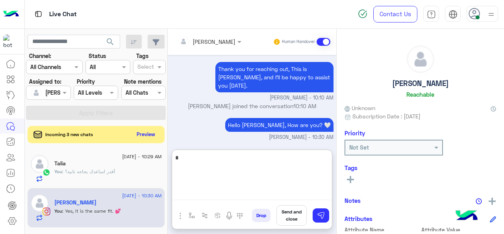
scroll to position [400, 0]
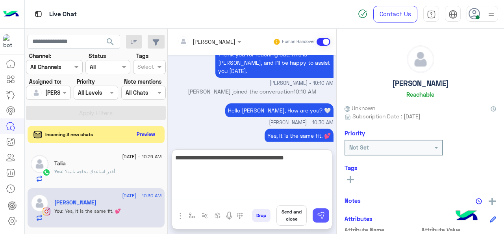
type textarea "**********"
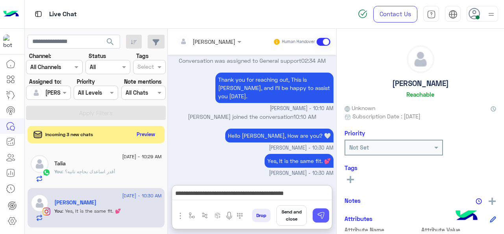
click at [323, 212] on img at bounding box center [321, 215] width 8 height 8
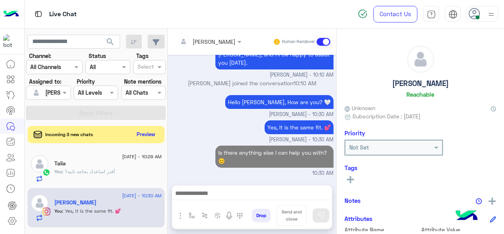
scroll to position [398, 0]
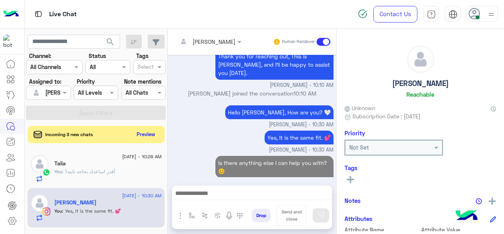
click at [108, 178] on div "You : أقدر اساعدك بحاجه تانيه؟" at bounding box center [108, 175] width 108 height 14
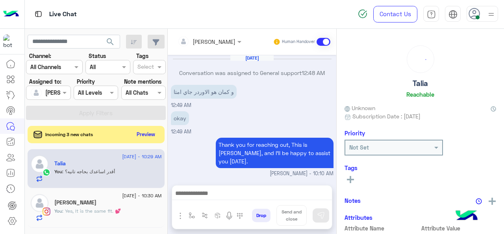
scroll to position [172, 0]
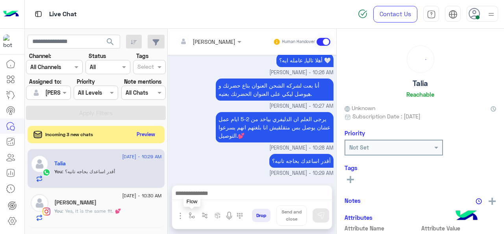
drag, startPoint x: 192, startPoint y: 218, endPoint x: 195, endPoint y: 213, distance: 5.6
click at [192, 218] on img "button" at bounding box center [192, 215] width 6 height 6
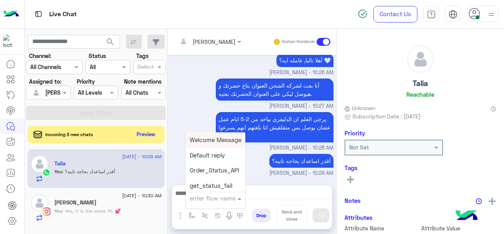
click at [208, 202] on div "enter flow name" at bounding box center [213, 197] width 46 height 9
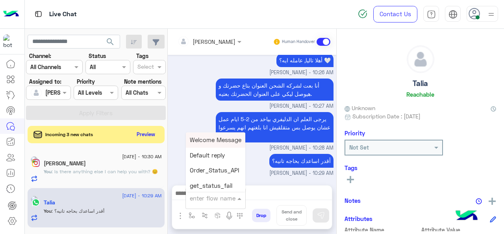
type input "*"
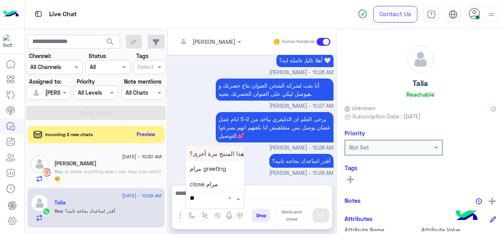
type input "***"
click at [215, 183] on span "close مرام" at bounding box center [204, 183] width 28 height 7
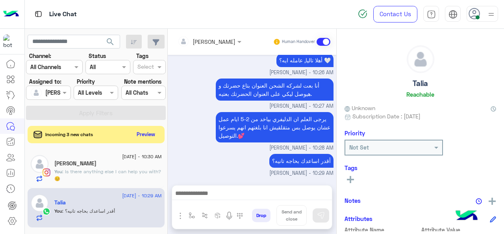
type textarea "**********"
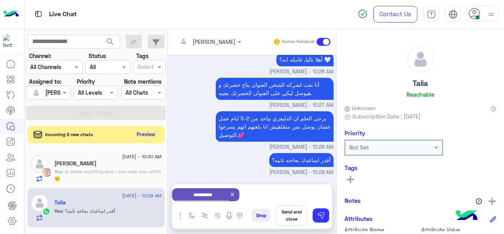
click at [296, 215] on button "Send and close" at bounding box center [292, 215] width 30 height 20
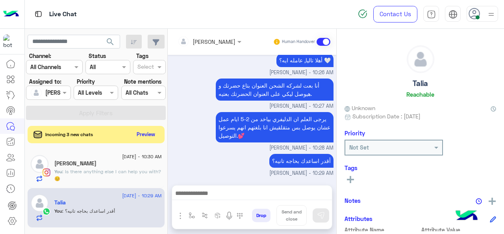
scroll to position [164, 0]
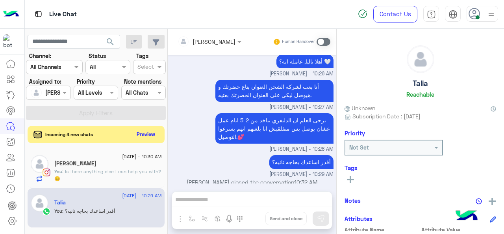
click at [127, 176] on p "You : Is there anything else I can help you with? 😊" at bounding box center [108, 175] width 108 height 14
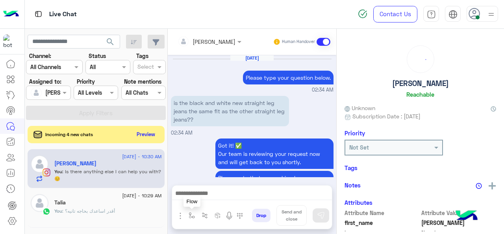
scroll to position [240, 0]
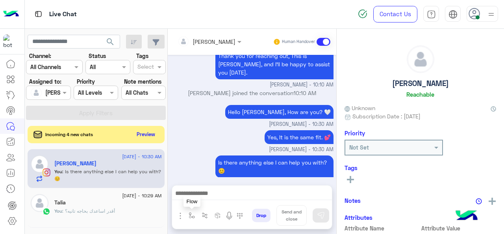
click at [189, 215] on img "button" at bounding box center [192, 215] width 6 height 6
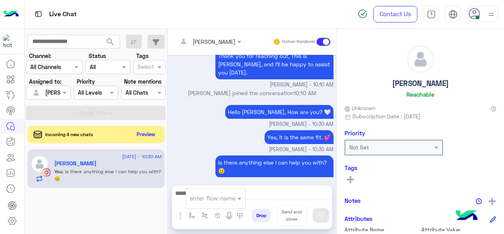
click at [221, 202] on div "enter flow name" at bounding box center [213, 197] width 46 height 9
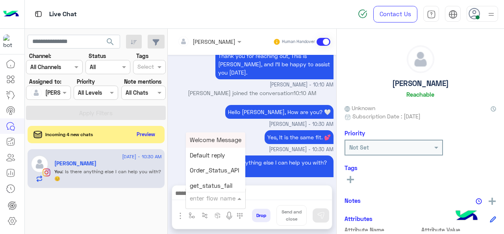
type input "*"
type input "****"
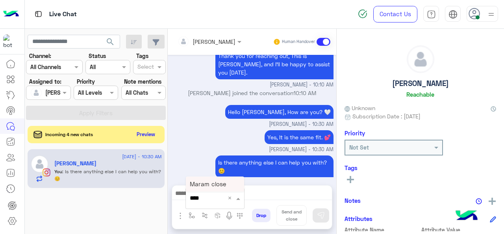
click at [211, 179] on div "Maram close" at bounding box center [215, 183] width 58 height 15
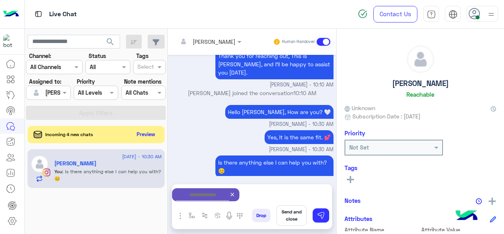
type textarea "**********"
click at [286, 213] on button "Send and close" at bounding box center [292, 215] width 30 height 20
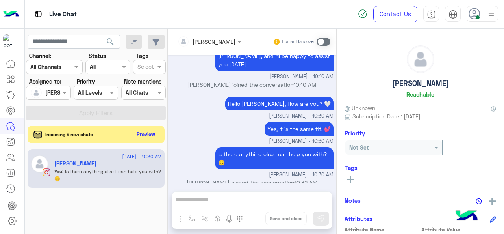
scroll to position [345, 0]
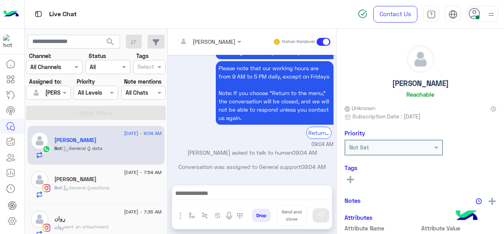
scroll to position [126, 0]
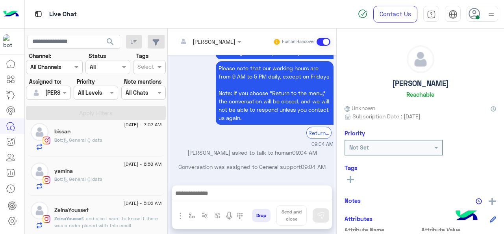
click at [87, 212] on h5 "ZeinaYoussef" at bounding box center [71, 209] width 34 height 7
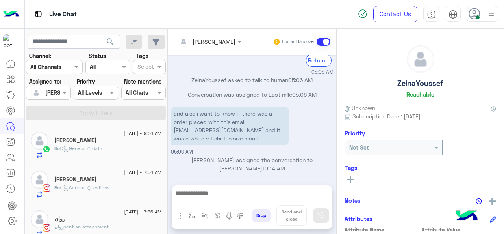
scroll to position [126, 0]
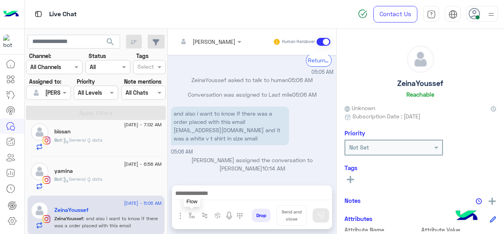
click at [189, 215] on img "button" at bounding box center [192, 215] width 6 height 6
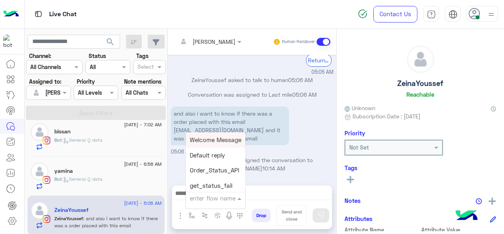
click at [232, 204] on div "enter flow name" at bounding box center [215, 198] width 59 height 14
type input "*"
click at [206, 139] on span "M Greeting" at bounding box center [205, 139] width 30 height 7
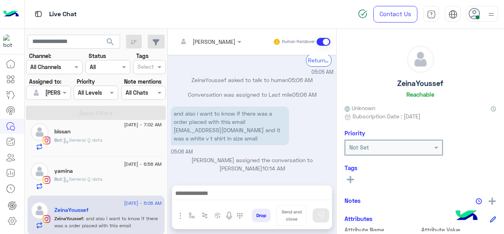
type textarea "**********"
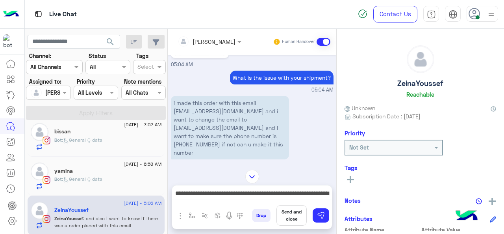
scroll to position [0, 0]
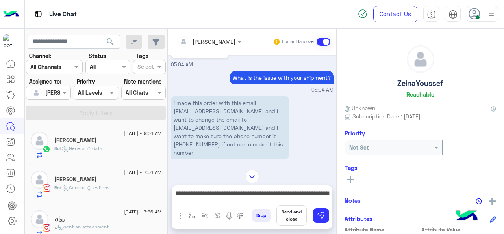
click at [96, 156] on div "Bot : General Q data" at bounding box center [108, 152] width 108 height 14
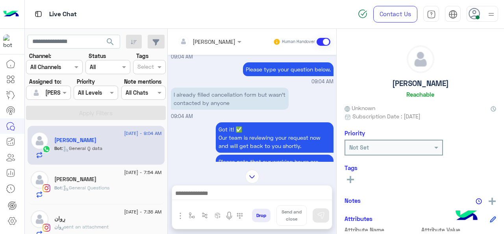
scroll to position [188, 0]
click at [192, 217] on img "button" at bounding box center [192, 215] width 6 height 6
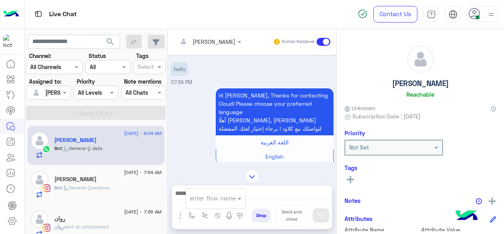
scroll to position [0, 0]
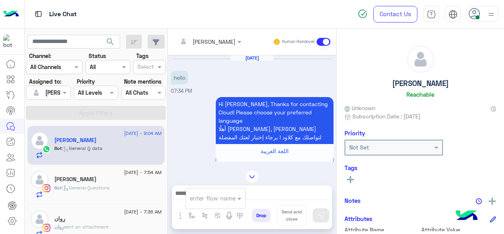
click at [210, 200] on input "text" at bounding box center [206, 197] width 32 height 9
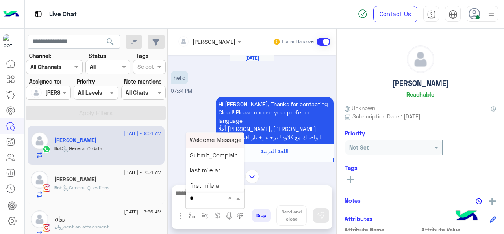
type input "*"
click at [225, 144] on div "M Greeting" at bounding box center [215, 139] width 58 height 15
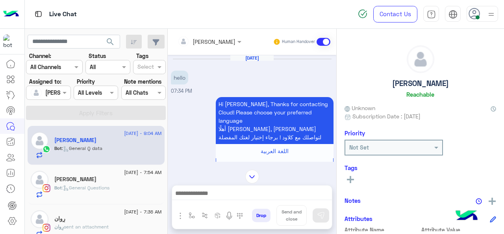
type textarea "**********"
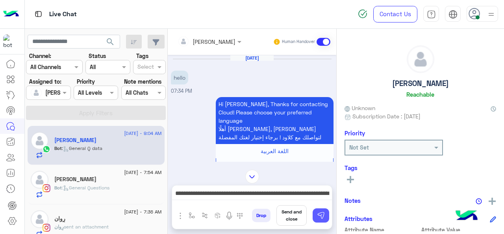
click at [321, 216] on img at bounding box center [321, 215] width 8 height 8
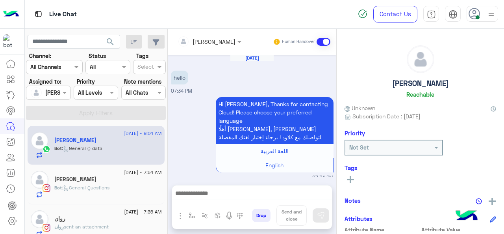
scroll to position [1289, 0]
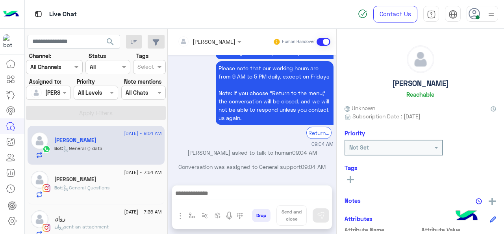
click at [115, 181] on div "[PERSON_NAME]" at bounding box center [108, 180] width 108 height 8
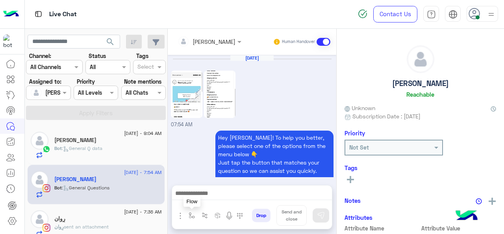
scroll to position [431, 0]
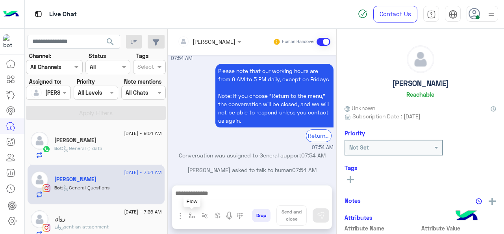
click at [187, 217] on button "button" at bounding box center [192, 215] width 13 height 13
click at [222, 148] on small "07:54 AM" at bounding box center [252, 147] width 163 height 7
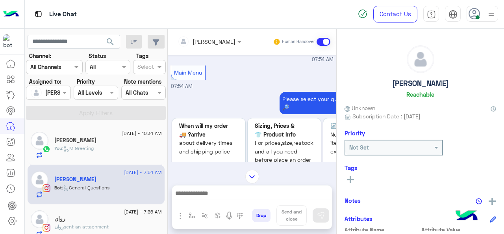
scroll to position [1315, 0]
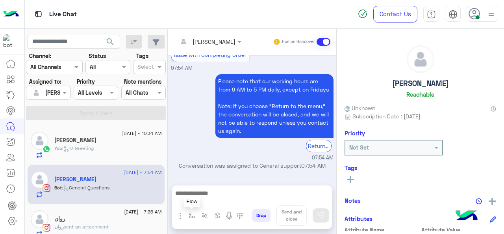
click at [190, 214] on img "button" at bounding box center [192, 215] width 6 height 6
click at [218, 201] on input "text" at bounding box center [206, 197] width 32 height 9
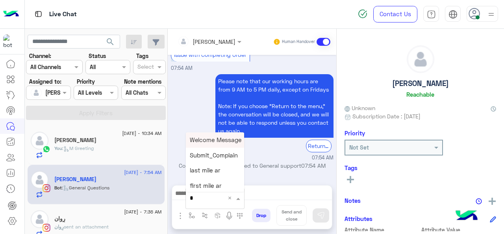
type input "*"
click at [213, 138] on span "M Greeting" at bounding box center [205, 139] width 30 height 7
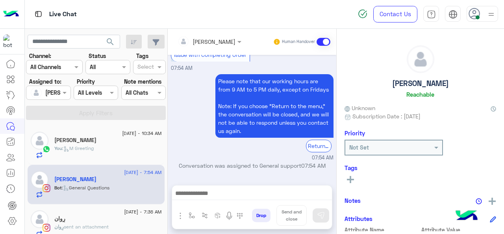
type textarea "**********"
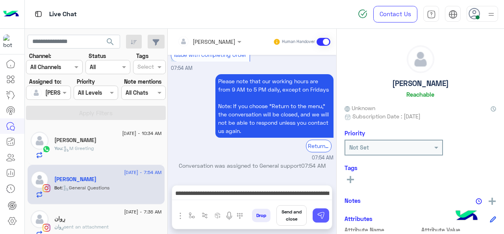
click at [319, 218] on img at bounding box center [321, 215] width 8 height 8
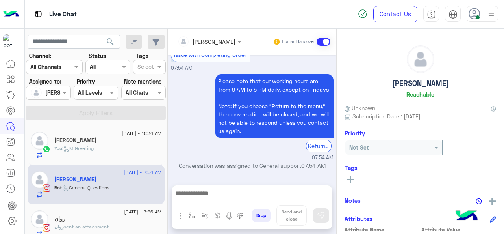
click at [109, 221] on div "رِوان" at bounding box center [108, 219] width 108 height 8
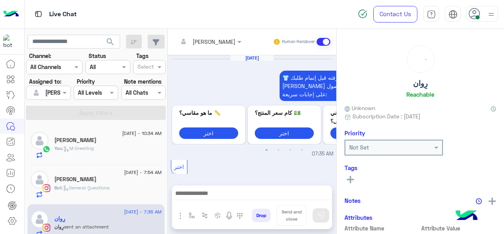
scroll to position [423, 0]
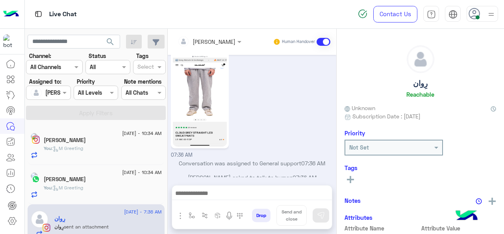
click at [108, 185] on div "You : M Greeting" at bounding box center [103, 191] width 118 height 14
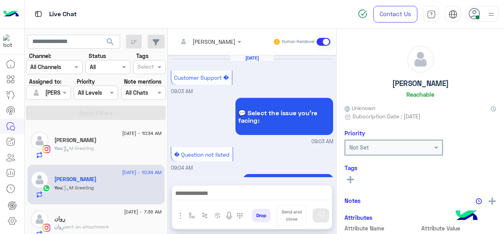
scroll to position [267, 0]
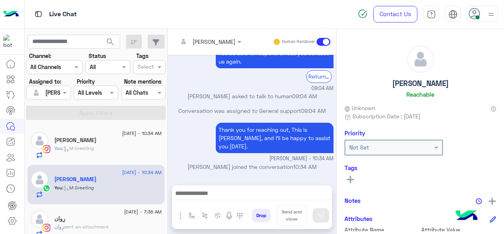
click at [106, 215] on div "رِوان" at bounding box center [108, 219] width 108 height 8
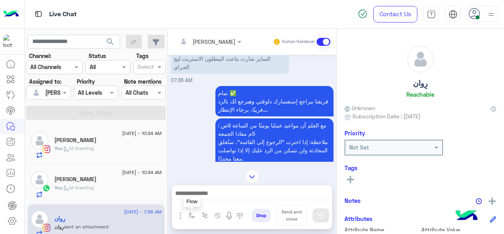
click at [190, 213] on img "button" at bounding box center [192, 215] width 6 height 6
click at [272, 184] on div "[PERSON_NAME] Human Handover [DATE] 👕 كل ما تحتاج معرفته قبل إتمام طلبك: اختر م…" at bounding box center [252, 133] width 169 height 208
click at [191, 214] on img "button" at bounding box center [192, 215] width 6 height 6
click at [225, 200] on div at bounding box center [215, 197] width 59 height 9
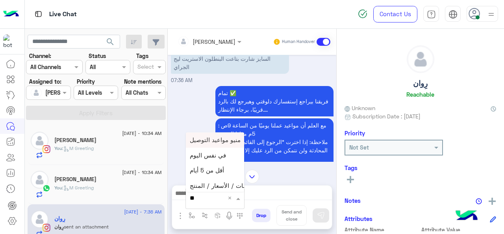
type input "***"
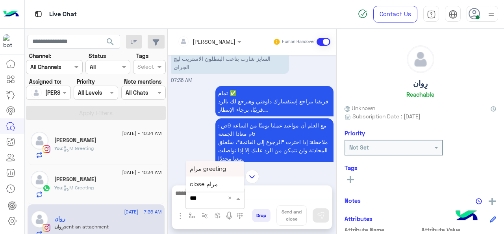
click at [207, 169] on span "مرام greeting" at bounding box center [208, 168] width 36 height 7
type textarea "**********"
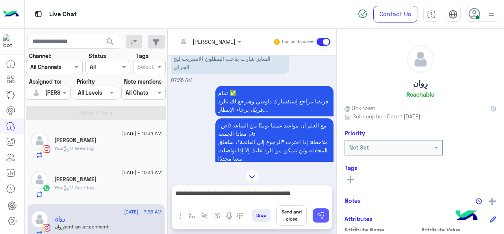
click at [317, 217] on button at bounding box center [321, 215] width 17 height 14
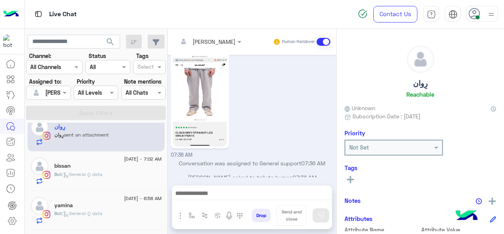
scroll to position [92, 0]
click at [94, 167] on div "bissan" at bounding box center [108, 166] width 108 height 8
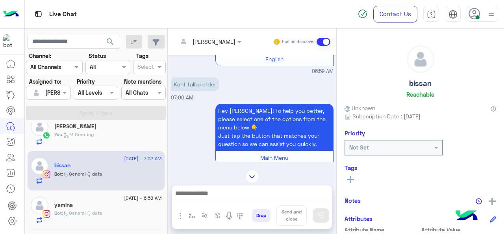
scroll to position [498, 0]
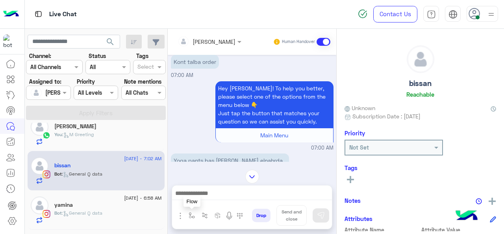
click at [186, 215] on button "button" at bounding box center [192, 215] width 13 height 13
click at [215, 200] on input "text" at bounding box center [206, 197] width 32 height 9
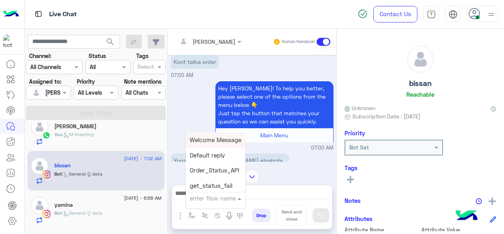
type input "*"
click at [218, 141] on span "M Greeting" at bounding box center [205, 139] width 30 height 7
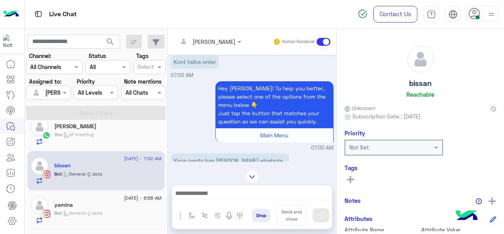
type textarea "**********"
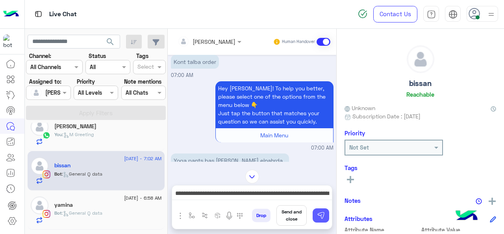
click at [320, 215] on img at bounding box center [321, 215] width 8 height 8
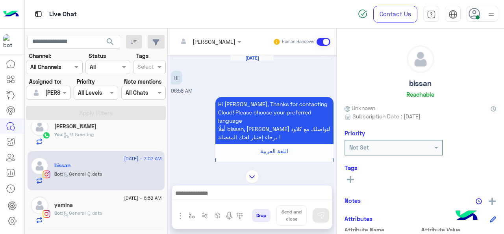
scroll to position [1167, 0]
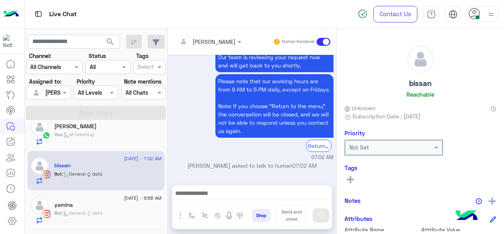
click at [104, 206] on div "yamina" at bounding box center [108, 205] width 108 height 8
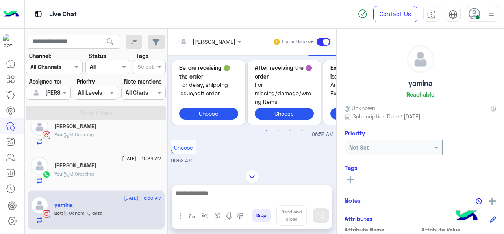
scroll to position [185, 0]
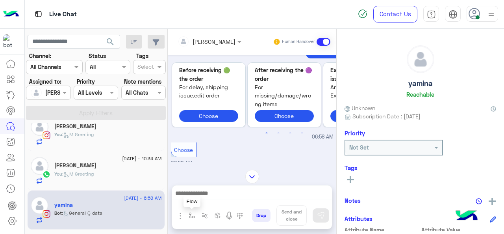
click at [189, 217] on img "button" at bounding box center [192, 215] width 6 height 6
click at [217, 199] on input "text" at bounding box center [206, 197] width 32 height 9
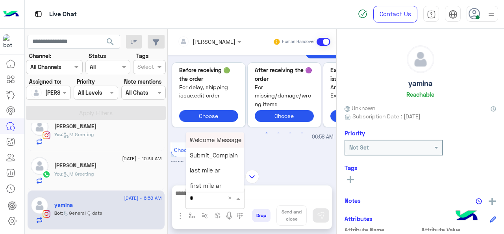
type input "*"
click at [210, 145] on div "M Greeting" at bounding box center [215, 139] width 58 height 15
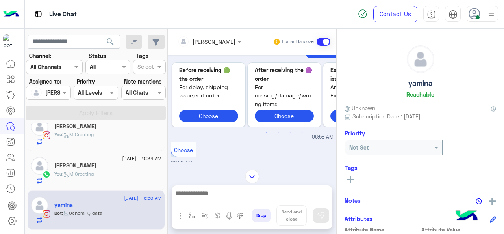
type textarea "**********"
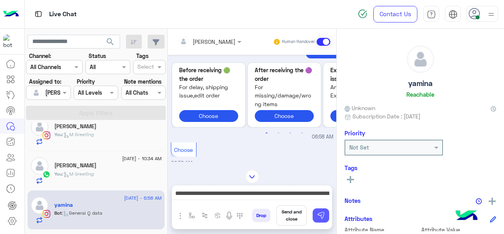
click at [323, 217] on img at bounding box center [321, 215] width 8 height 8
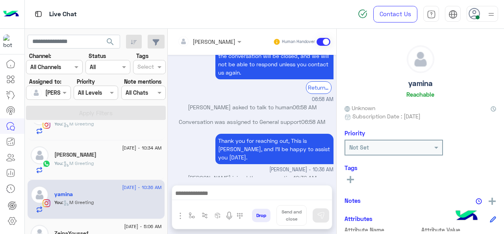
scroll to position [126, 0]
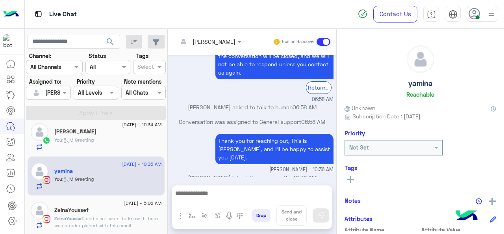
click at [91, 215] on span ": and also i want to know if there was a order placed with this email [EMAIL_AD…" at bounding box center [106, 228] width 104 height 27
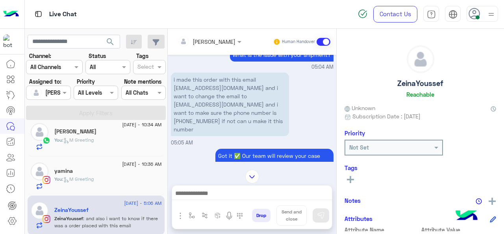
scroll to position [792, 0]
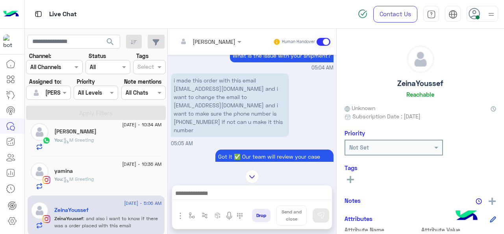
click at [201, 78] on p "i made this order with this email [EMAIL_ADDRESS][DOMAIN_NAME] and i want to ch…" at bounding box center [230, 104] width 118 height 63
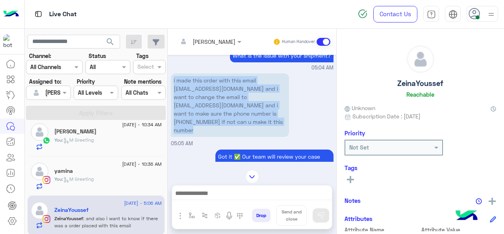
click at [201, 78] on p "i made this order with this email [EMAIL_ADDRESS][DOMAIN_NAME] and i want to ch…" at bounding box center [230, 104] width 118 height 63
click at [238, 79] on p "i made this order with this email [EMAIL_ADDRESS][DOMAIN_NAME] and i want to ch…" at bounding box center [230, 104] width 118 height 63
click at [237, 78] on p "i made this order with this email [EMAIL_ADDRESS][DOMAIN_NAME] and i want to ch…" at bounding box center [230, 104] width 118 height 63
click at [241, 80] on p "i made this order with this email [EMAIL_ADDRESS][DOMAIN_NAME] and i want to ch…" at bounding box center [230, 104] width 118 height 63
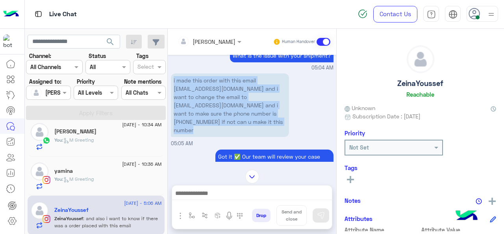
click at [298, 78] on div "i made this order with this email [EMAIL_ADDRESS][DOMAIN_NAME] and i want to ch…" at bounding box center [252, 109] width 163 height 76
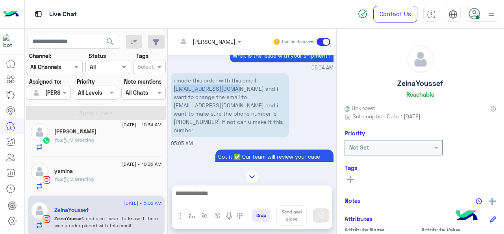
drag, startPoint x: 236, startPoint y: 78, endPoint x: 170, endPoint y: 80, distance: 65.4
click at [170, 80] on div "[DATE] [PERSON_NAME] closed the conversation 09:59 AM We haven’t heard back fro…" at bounding box center [252, 108] width 169 height 107
copy p "[EMAIL_ADDRESS][DOMAIN_NAME]"
drag, startPoint x: 173, startPoint y: 95, endPoint x: 250, endPoint y: 93, distance: 76.4
click at [250, 93] on p "i made this order with this email [EMAIL_ADDRESS][DOMAIN_NAME] and i want to ch…" at bounding box center [230, 104] width 118 height 63
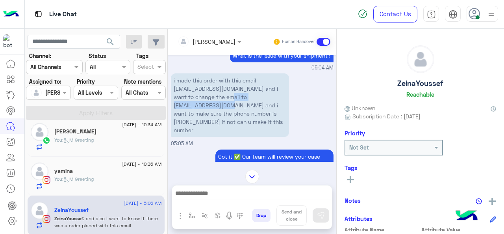
copy p "[EMAIL_ADDRESS][DOMAIN_NAME]"
click at [194, 110] on p "i made this order with this email [EMAIL_ADDRESS][DOMAIN_NAME] and i want to ch…" at bounding box center [230, 104] width 118 height 63
copy p "01125558887"
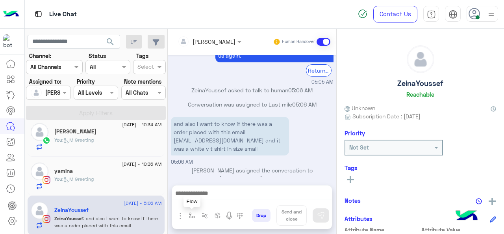
click at [189, 217] on img "button" at bounding box center [192, 215] width 6 height 6
click at [210, 204] on div "enter flow name" at bounding box center [215, 198] width 59 height 14
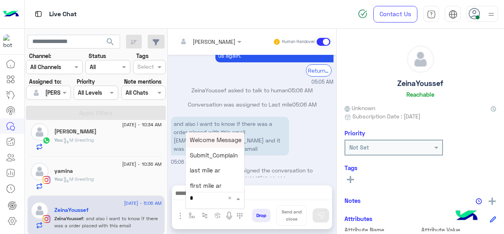
type input "*"
click at [214, 145] on div "M Greeting" at bounding box center [215, 139] width 58 height 15
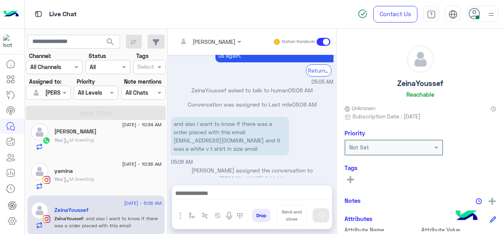
type textarea "**********"
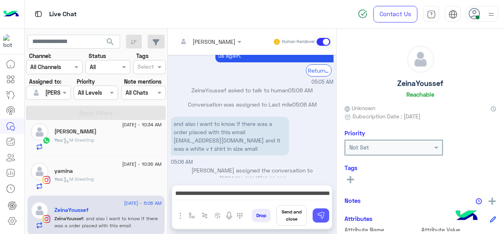
click at [317, 217] on img at bounding box center [321, 215] width 8 height 8
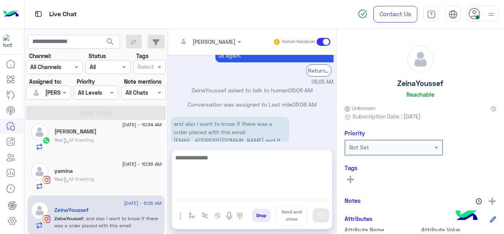
click at [201, 190] on textarea at bounding box center [252, 175] width 160 height 47
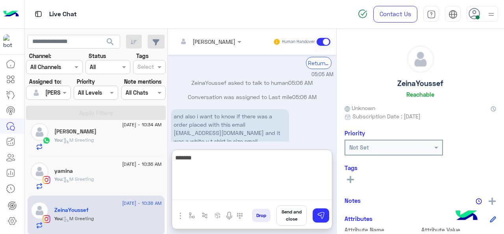
scroll to position [1049, 0]
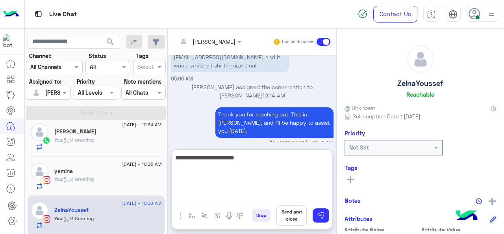
type textarea "**********"
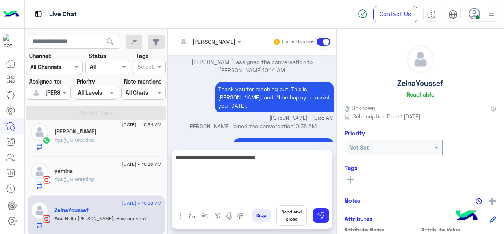
type textarea "**********"
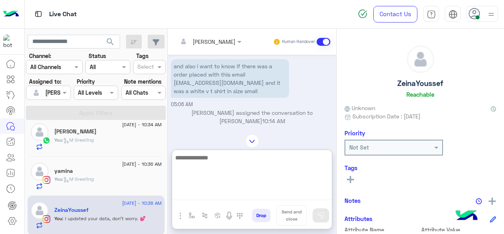
scroll to position [1011, 0]
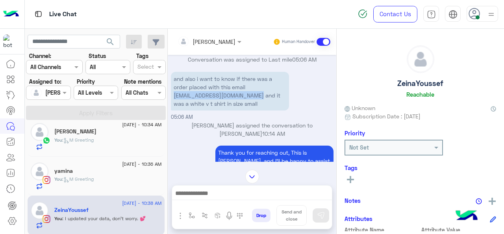
drag, startPoint x: 173, startPoint y: 84, endPoint x: 259, endPoint y: 85, distance: 85.9
click at [259, 85] on p "and also i want to know if there was a order placed with this email [EMAIL_ADDR…" at bounding box center [230, 91] width 118 height 39
copy p "[EMAIL_ADDRESS][DOMAIN_NAME]"
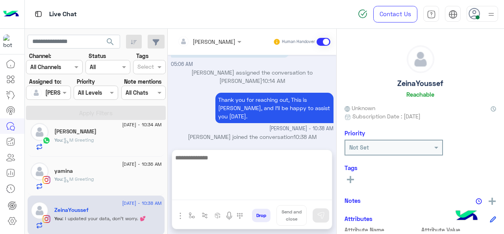
click at [219, 192] on textarea at bounding box center [252, 175] width 160 height 47
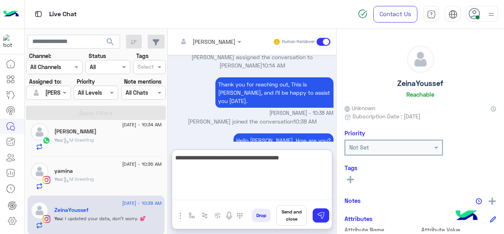
paste textarea "**********"
type textarea "**********"
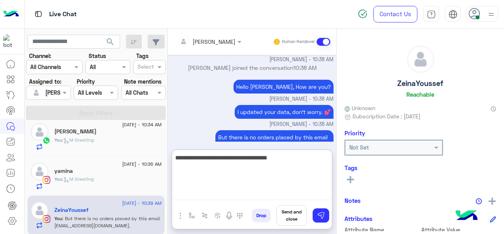
type textarea "**********"
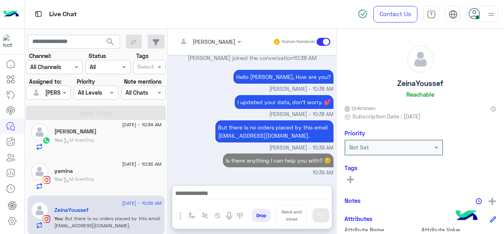
click at [112, 174] on div "yamina" at bounding box center [108, 171] width 108 height 8
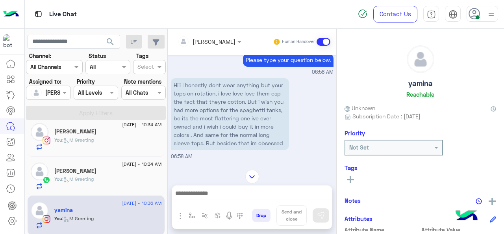
scroll to position [347, 0]
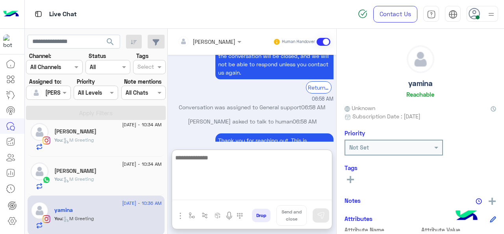
click at [205, 193] on textarea at bounding box center [252, 175] width 160 height 47
type textarea "**********"
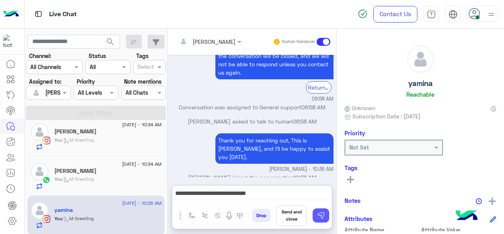
click at [317, 216] on img at bounding box center [321, 215] width 8 height 8
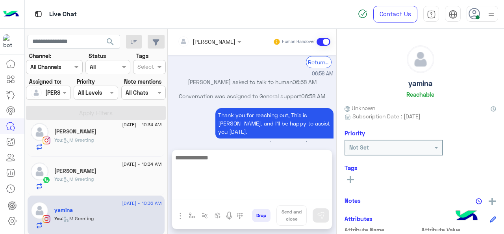
click at [225, 192] on textarea at bounding box center [252, 175] width 160 height 47
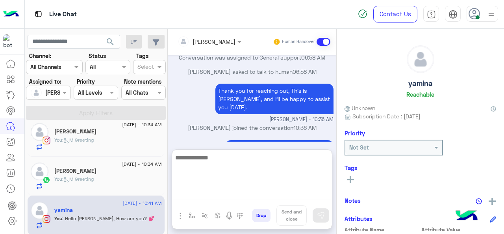
scroll to position [408, 0]
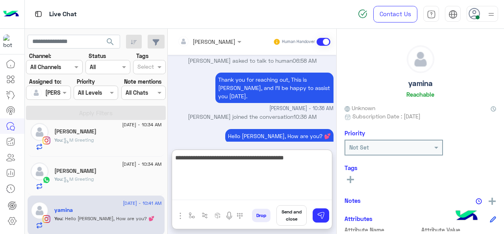
click at [225, 160] on textarea "**********" at bounding box center [252, 175] width 160 height 47
paste textarea "**********"
type textarea "**********"
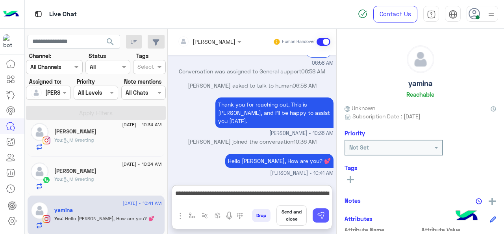
click at [321, 218] on img at bounding box center [321, 215] width 8 height 8
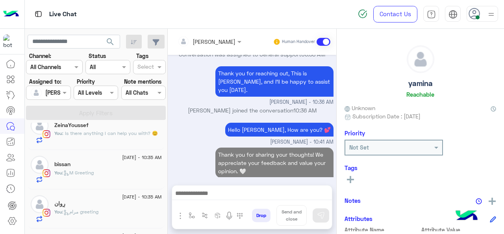
scroll to position [0, 0]
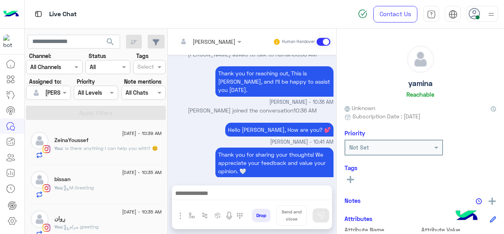
click at [117, 141] on div "ZeinaYoussef" at bounding box center [108, 141] width 108 height 8
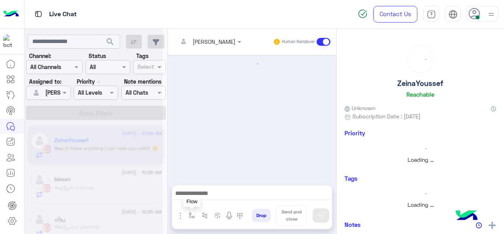
click at [193, 212] on button "button" at bounding box center [192, 215] width 13 height 13
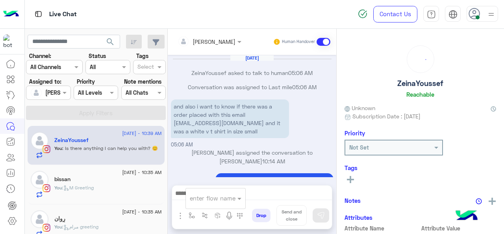
scroll to position [150, 0]
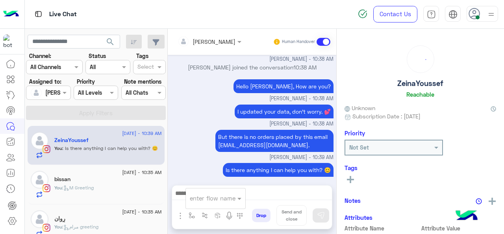
click at [221, 192] on ng-select "enter flow name" at bounding box center [215, 198] width 59 height 14
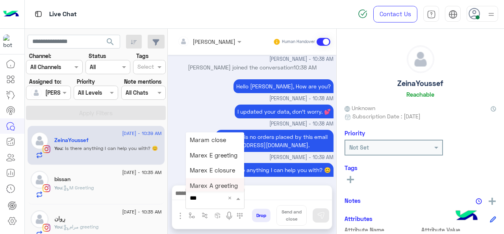
type input "****"
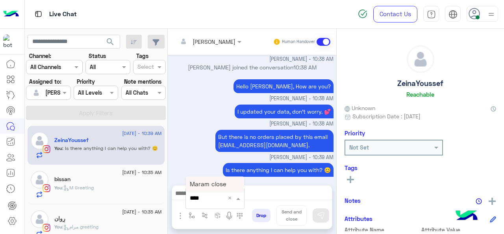
click at [215, 183] on span "Maram close" at bounding box center [208, 183] width 36 height 7
type textarea "**********"
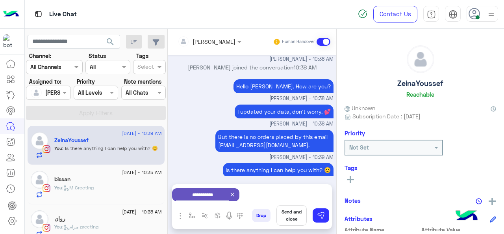
click at [289, 215] on button "Send and close" at bounding box center [292, 215] width 30 height 20
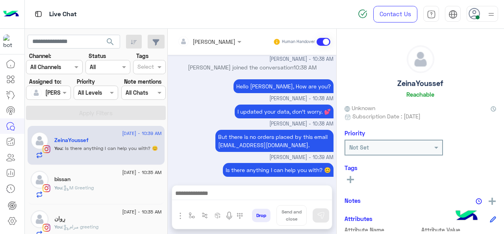
scroll to position [158, 0]
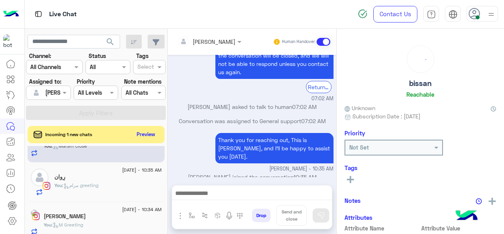
scroll to position [110, 0]
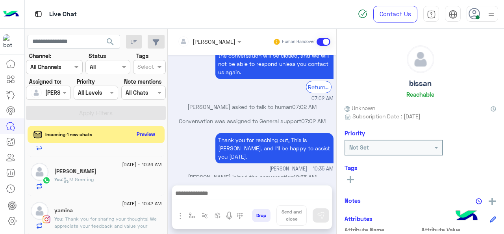
click at [95, 172] on div "[PERSON_NAME]" at bounding box center [108, 172] width 108 height 8
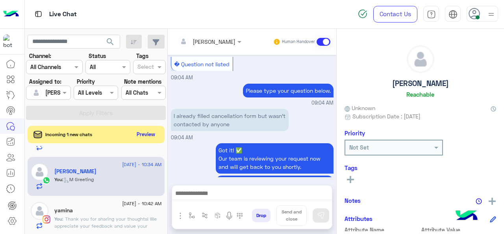
scroll to position [267, 0]
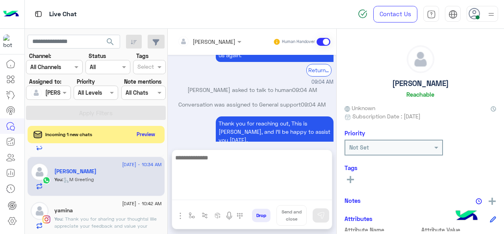
click at [210, 192] on textarea at bounding box center [252, 175] width 160 height 47
type textarea "**********"
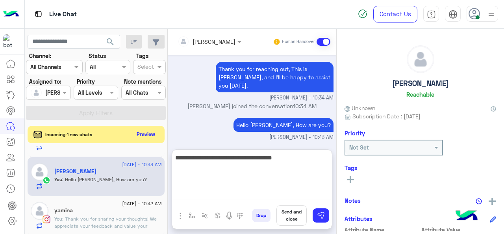
type textarea "**********"
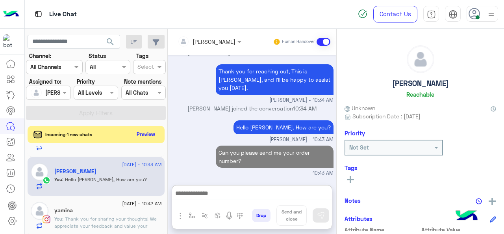
scroll to position [343, 0]
click at [99, 210] on div "yamina" at bounding box center [108, 211] width 108 height 8
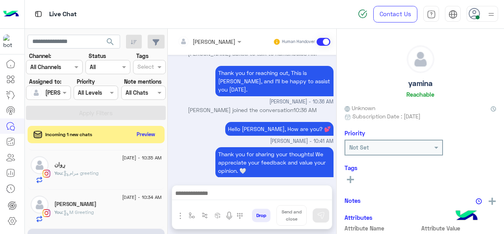
scroll to position [72, 0]
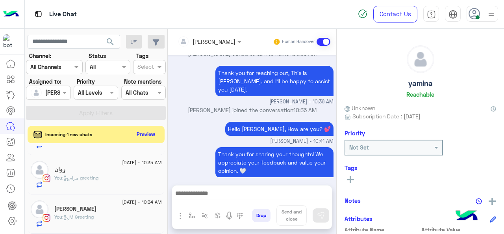
click at [98, 229] on div "[DATE] - 10:34 AM [PERSON_NAME] You : M Greeting" at bounding box center [96, 213] width 137 height 39
click at [110, 214] on div "You : M Greeting" at bounding box center [108, 220] width 108 height 14
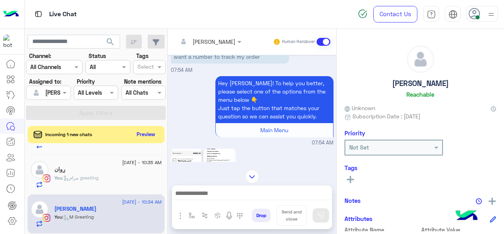
scroll to position [355, 0]
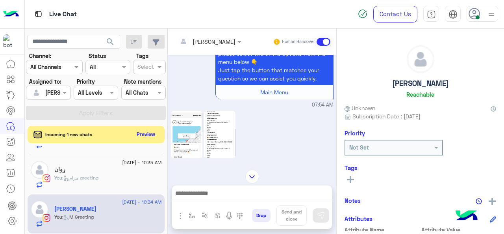
click at [187, 136] on img at bounding box center [187, 134] width 32 height 47
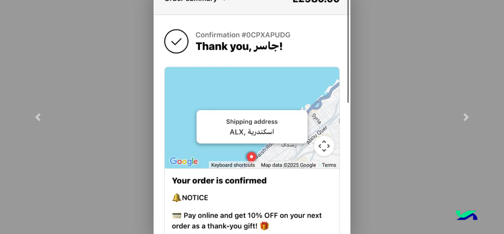
click at [139, 65] on modal-container at bounding box center [252, 117] width 504 height 234
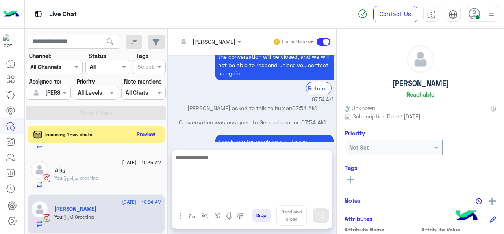
scroll to position [889, 0]
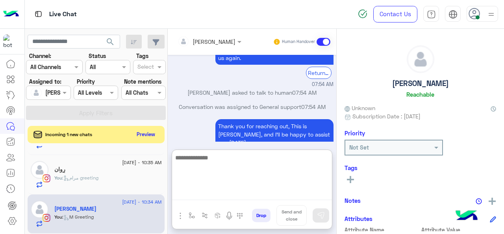
click at [215, 194] on textarea at bounding box center [252, 175] width 160 height 47
type textarea "**********"
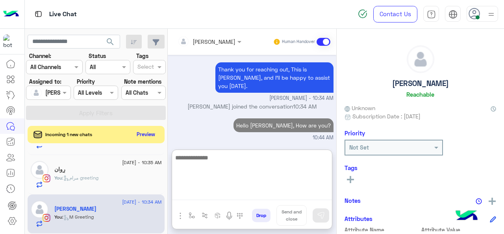
scroll to position [934, 0]
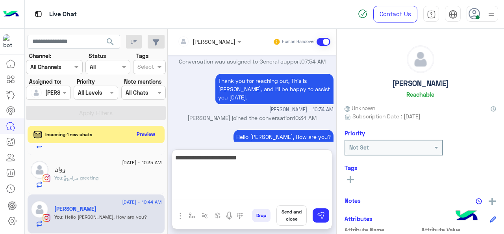
paste textarea "*******"
type textarea "**********"
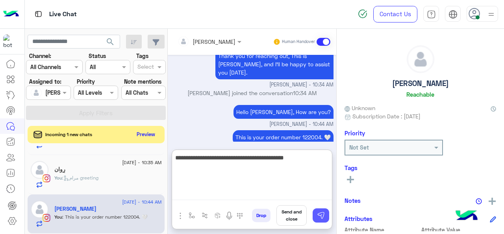
type textarea "**********"
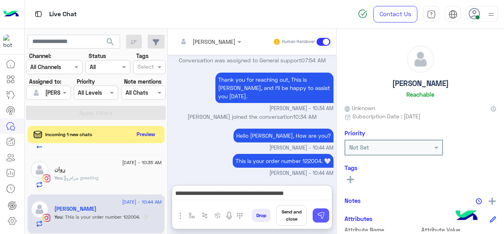
click at [320, 215] on img at bounding box center [321, 215] width 8 height 8
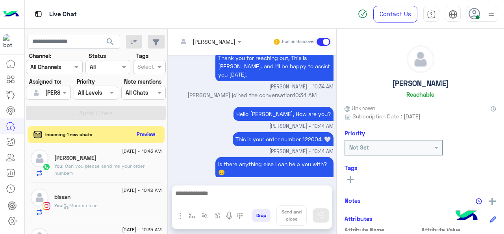
scroll to position [0, 0]
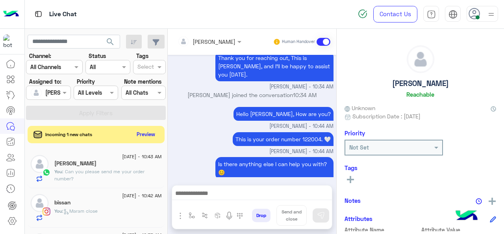
click at [115, 166] on div "[PERSON_NAME]" at bounding box center [108, 164] width 108 height 8
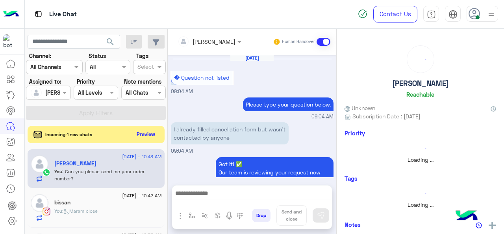
scroll to position [249, 0]
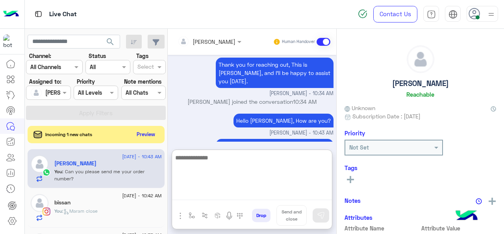
click at [223, 193] on textarea at bounding box center [252, 175] width 160 height 47
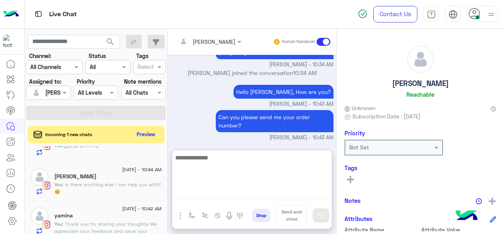
scroll to position [110, 0]
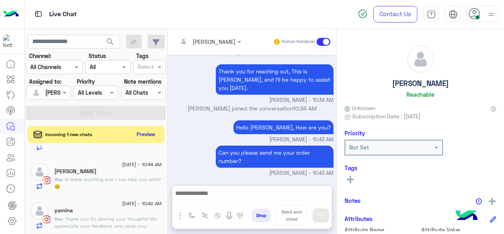
click at [102, 215] on span ": Thank you for sharing your thoughts! We appreciate your feedback and value yo…" at bounding box center [105, 225] width 102 height 20
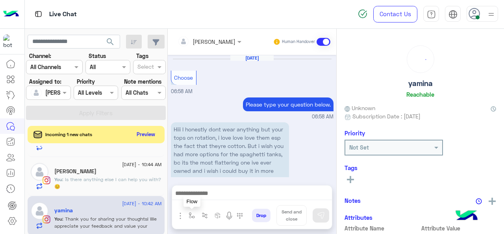
scroll to position [291, 0]
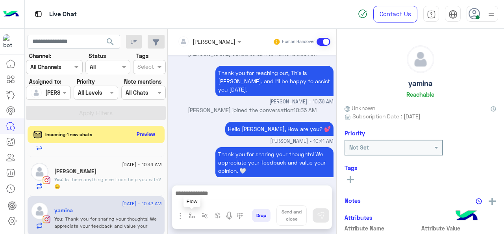
click at [187, 219] on button "button" at bounding box center [192, 215] width 13 height 13
click at [206, 198] on input "text" at bounding box center [206, 197] width 32 height 9
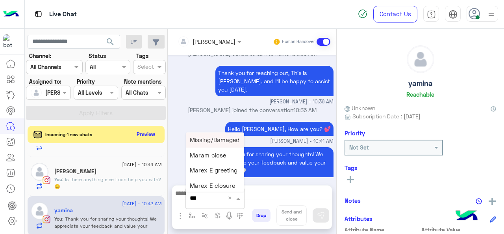
type input "****"
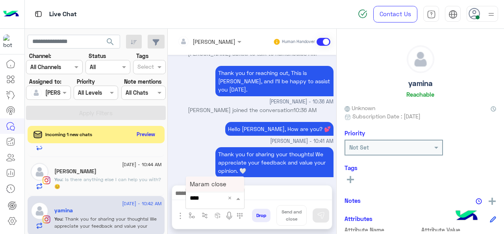
click at [217, 184] on span "Maram close" at bounding box center [208, 183] width 36 height 7
type textarea "**********"
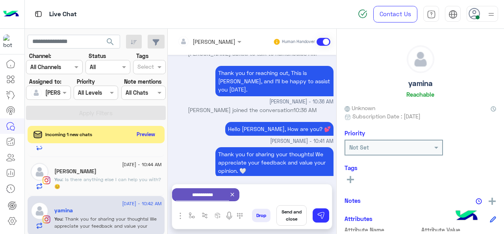
click at [289, 210] on button "Send and close" at bounding box center [292, 215] width 30 height 20
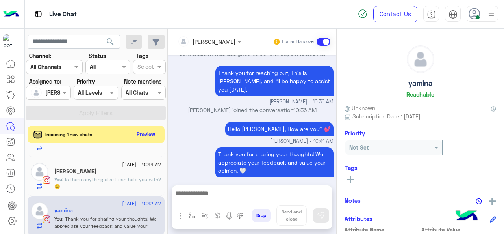
scroll to position [299, 0]
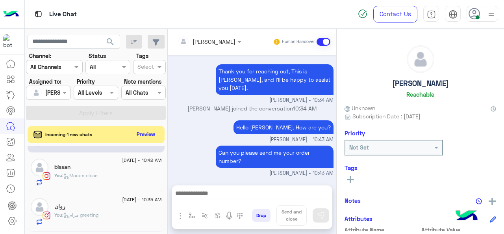
scroll to position [35, 0]
click at [102, 176] on div "You : Maram close" at bounding box center [108, 180] width 108 height 14
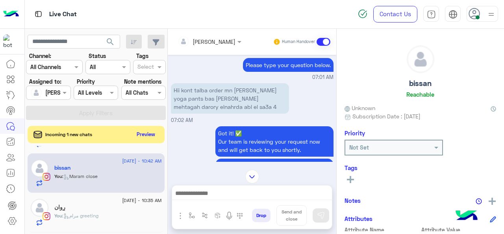
scroll to position [306, 0]
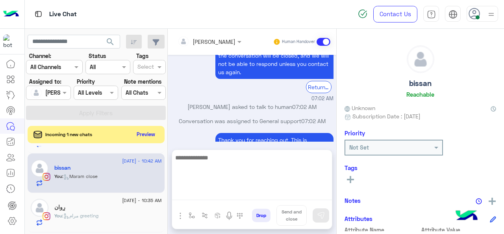
click at [208, 194] on textarea at bounding box center [252, 175] width 160 height 47
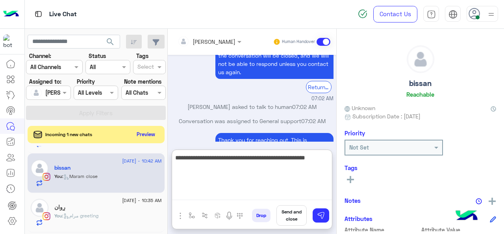
drag, startPoint x: 201, startPoint y: 173, endPoint x: 171, endPoint y: 160, distance: 33.3
click at [171, 160] on div "[PERSON_NAME] Human Handover [DATE] Customer service 07:01 AM 💬 Select the issu…" at bounding box center [252, 133] width 169 height 208
click at [210, 156] on textarea "**********" at bounding box center [252, 175] width 160 height 47
drag, startPoint x: 210, startPoint y: 156, endPoint x: 214, endPoint y: 168, distance: 12.3
click at [214, 168] on textarea "**********" at bounding box center [252, 175] width 160 height 47
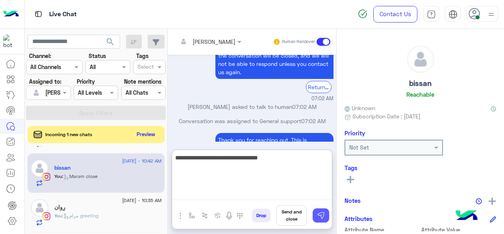
type textarea "**********"
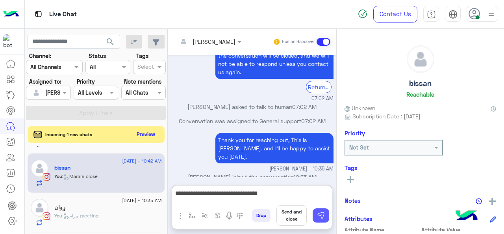
click at [321, 218] on img at bounding box center [321, 215] width 8 height 8
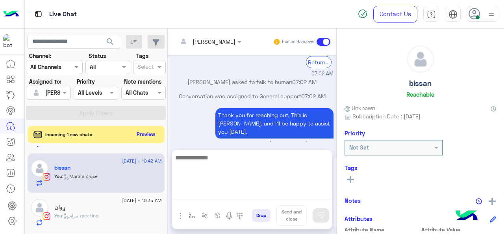
click at [241, 194] on textarea at bounding box center [252, 175] width 160 height 47
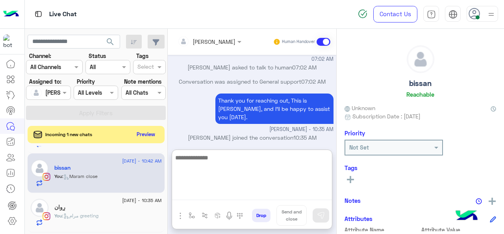
scroll to position [358, 0]
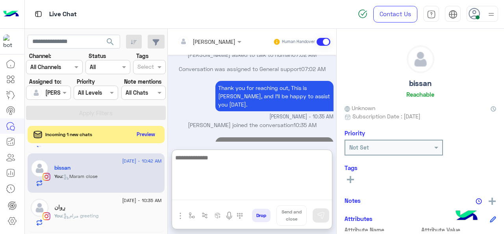
paste textarea "**********"
type textarea "**********"
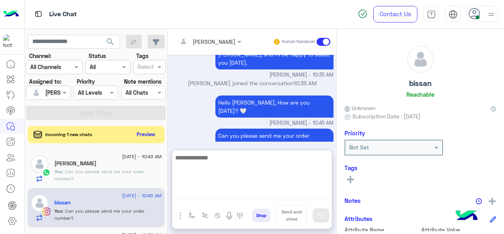
scroll to position [0, 0]
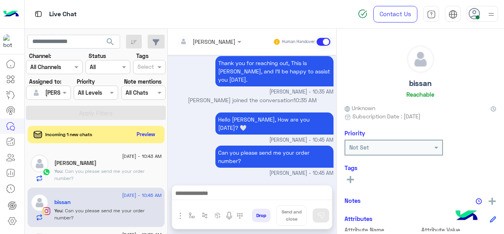
click at [126, 176] on p "You : Can you please send me your order number?" at bounding box center [108, 174] width 108 height 14
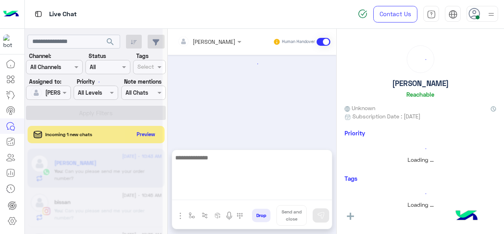
click at [195, 190] on textarea at bounding box center [252, 175] width 160 height 47
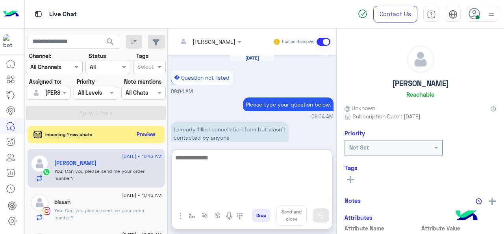
scroll to position [284, 0]
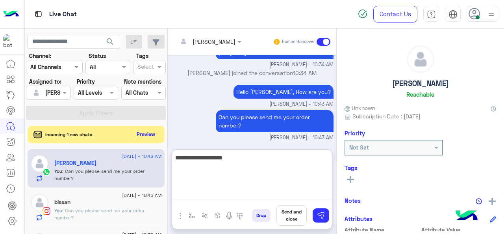
type textarea "**********"
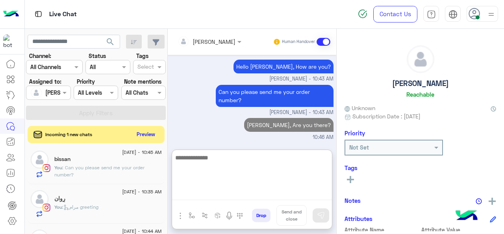
scroll to position [71, 0]
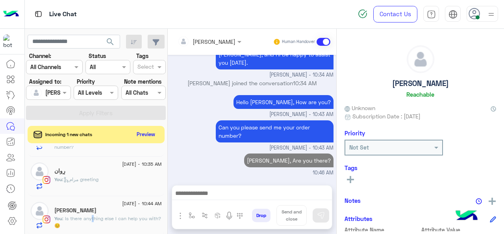
click at [93, 217] on span ": Is there anything else I can help you with? 😊" at bounding box center [107, 221] width 107 height 13
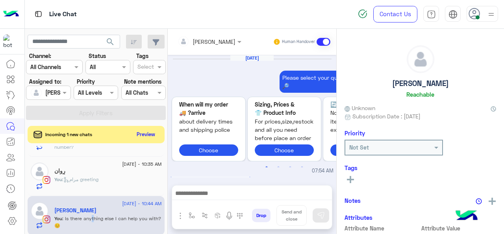
scroll to position [271, 0]
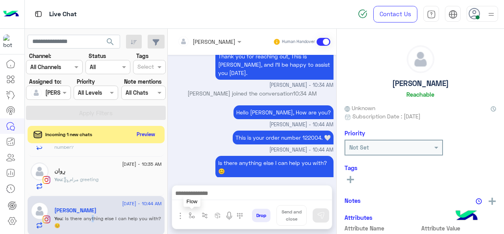
drag, startPoint x: 192, startPoint y: 215, endPoint x: 204, endPoint y: 199, distance: 19.7
click at [192, 214] on img "button" at bounding box center [192, 215] width 6 height 6
click at [206, 198] on input "text" at bounding box center [206, 197] width 32 height 9
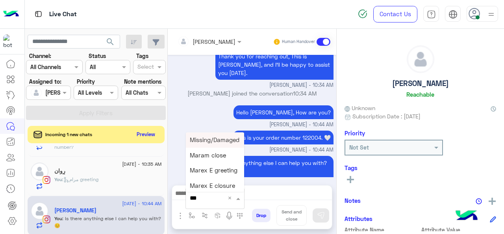
type input "****"
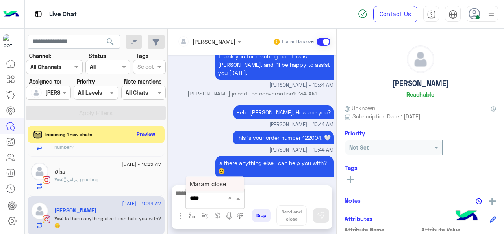
click at [202, 186] on span "Maram close" at bounding box center [208, 183] width 36 height 7
type textarea "**********"
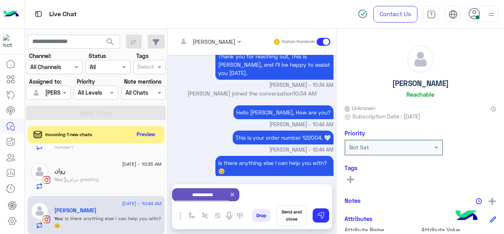
click at [288, 213] on button "Send and close" at bounding box center [292, 215] width 30 height 20
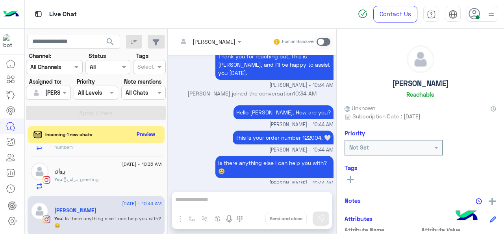
scroll to position [280, 0]
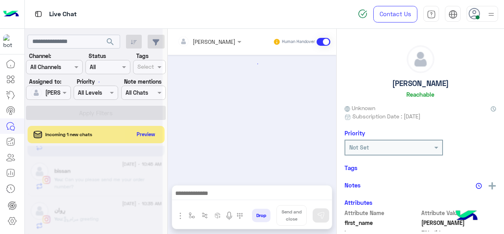
scroll to position [248, 0]
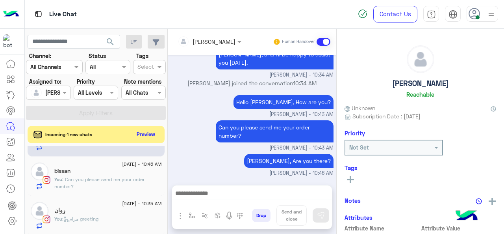
click at [106, 211] on div "رِوان" at bounding box center [108, 211] width 108 height 8
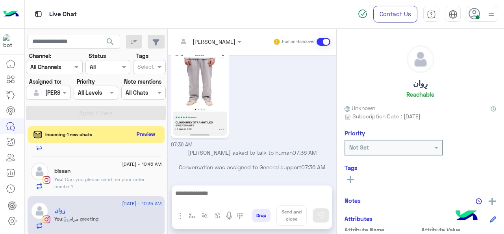
scroll to position [348, 0]
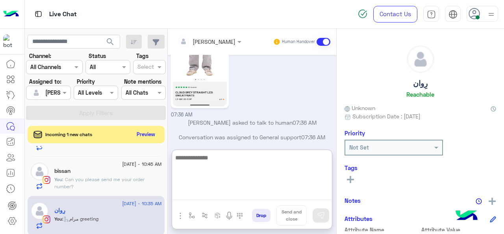
click at [230, 189] on textarea at bounding box center [252, 175] width 160 height 47
type textarea "**********"
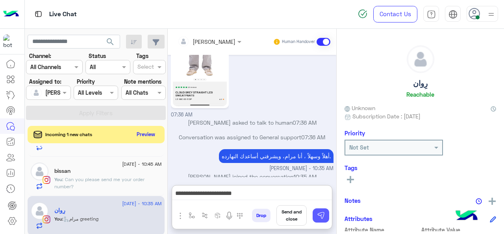
click at [323, 213] on img at bounding box center [321, 215] width 8 height 8
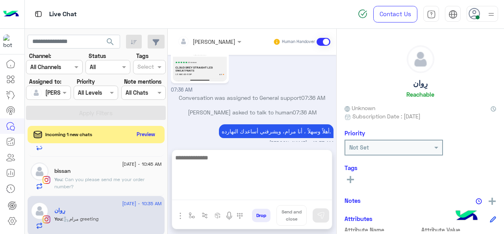
click at [249, 191] on textarea at bounding box center [252, 175] width 160 height 47
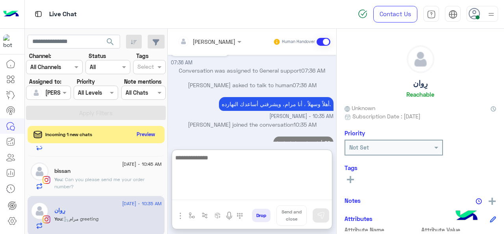
paste textarea "**********"
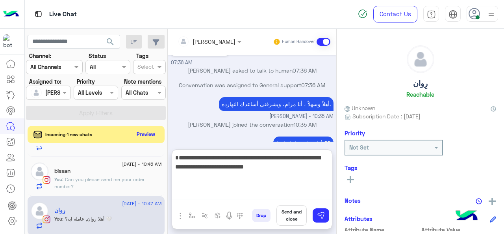
scroll to position [408, 0]
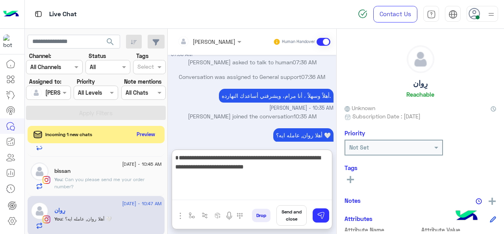
click at [326, 167] on textarea "**********" at bounding box center [252, 175] width 160 height 47
click at [232, 169] on textarea "**********" at bounding box center [252, 175] width 160 height 47
type textarea "**********"
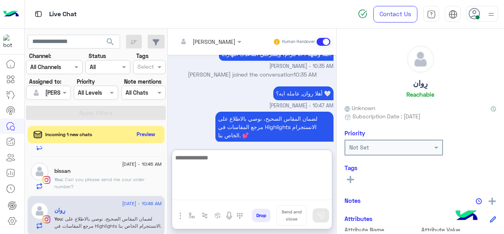
scroll to position [22, 0]
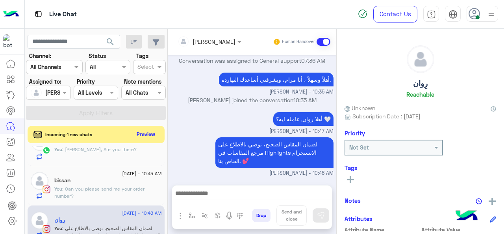
click at [122, 178] on div "bissan" at bounding box center [108, 181] width 108 height 8
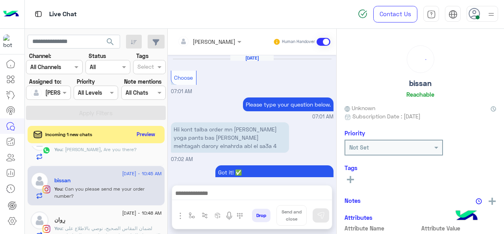
scroll to position [241, 0]
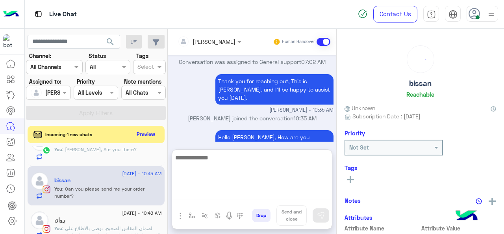
click at [221, 194] on textarea at bounding box center [252, 175] width 160 height 47
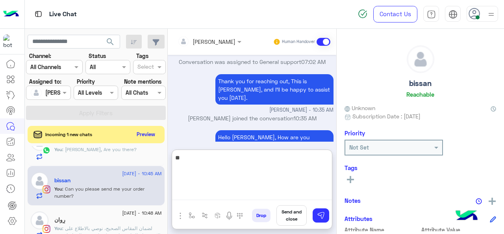
type textarea "*"
type textarea "**********"
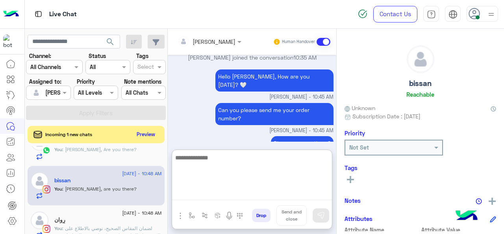
scroll to position [0, 0]
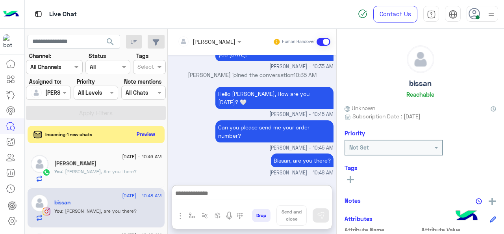
click at [126, 176] on div "You : [PERSON_NAME], Are you there?" at bounding box center [108, 175] width 108 height 14
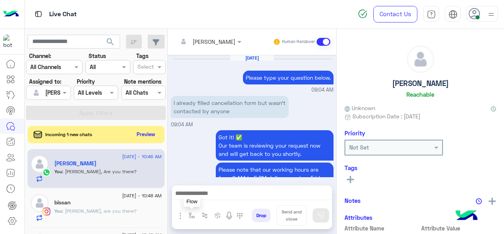
click at [192, 217] on img "button" at bounding box center [192, 215] width 6 height 6
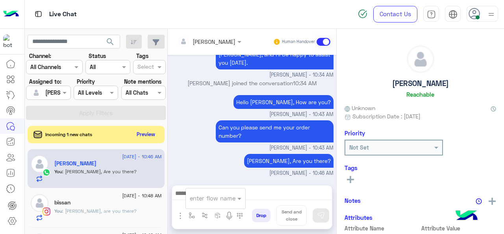
click at [205, 202] on input "text" at bounding box center [206, 197] width 32 height 9
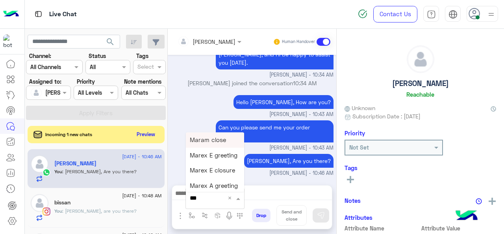
type input "****"
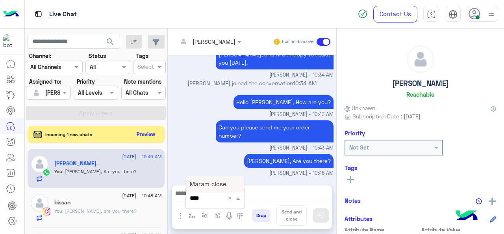
click at [198, 189] on div "Maram close" at bounding box center [215, 183] width 58 height 15
type textarea "**********"
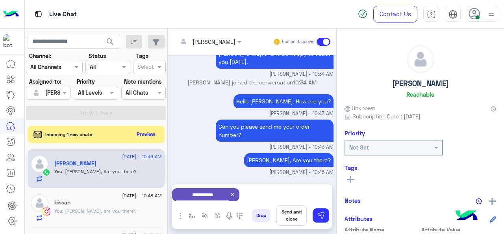
click at [289, 214] on button "Send and close" at bounding box center [292, 215] width 30 height 20
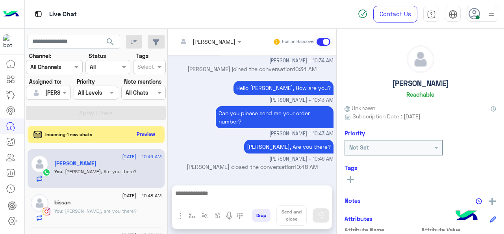
scroll to position [240, 0]
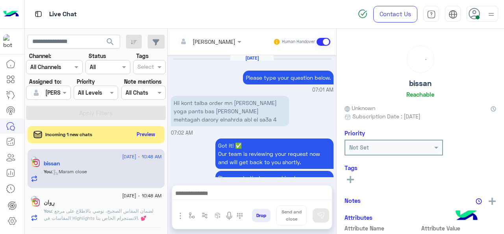
scroll to position [240, 0]
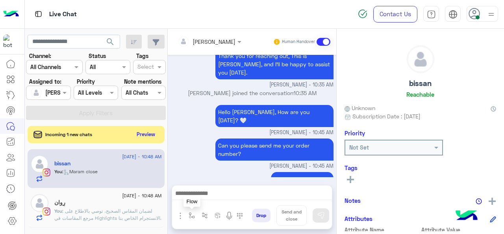
click at [191, 214] on img "button" at bounding box center [192, 215] width 6 height 6
click at [213, 198] on input "text" at bounding box center [206, 197] width 32 height 9
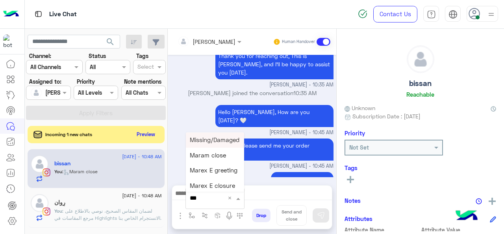
type input "****"
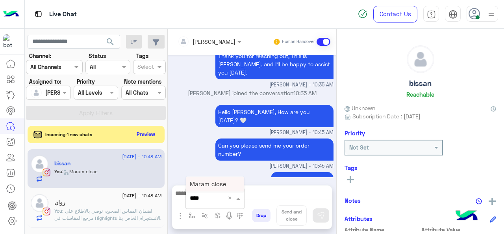
click at [207, 187] on span "Maram close" at bounding box center [208, 183] width 36 height 7
type textarea "**********"
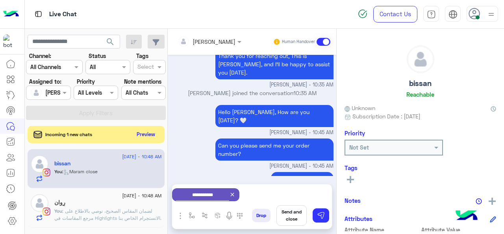
click at [283, 211] on button "Send and close" at bounding box center [292, 215] width 30 height 20
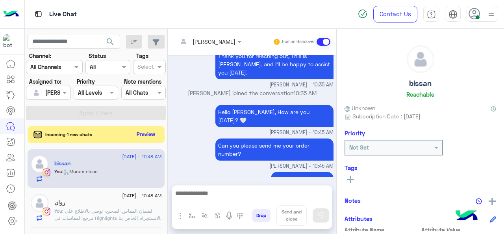
scroll to position [248, 0]
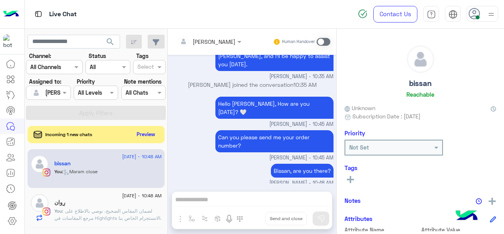
click at [88, 212] on span ": لضمان المقاس الصحيح، نوصي بالاطلاع على مرجع المقاسات في Highlights الانستجرام…" at bounding box center [107, 218] width 107 height 20
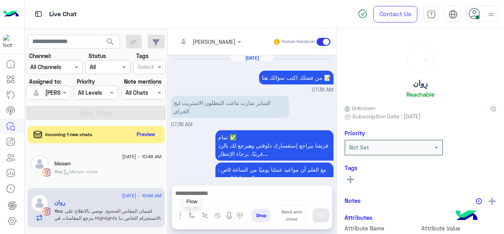
scroll to position [293, 0]
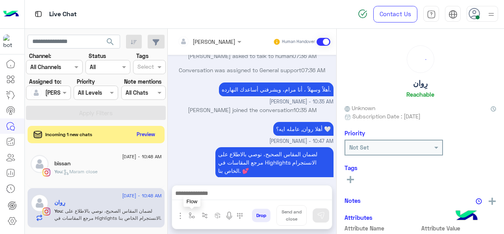
click at [193, 219] on button "button" at bounding box center [192, 215] width 13 height 13
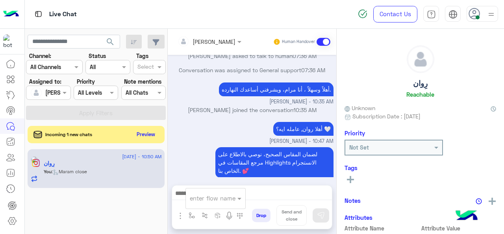
click at [212, 204] on div "enter flow name" at bounding box center [215, 198] width 59 height 14
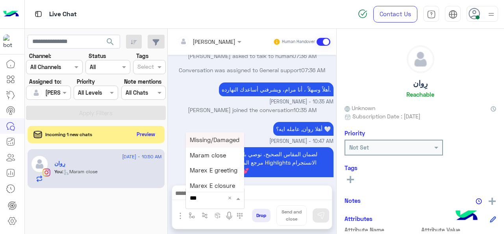
type input "****"
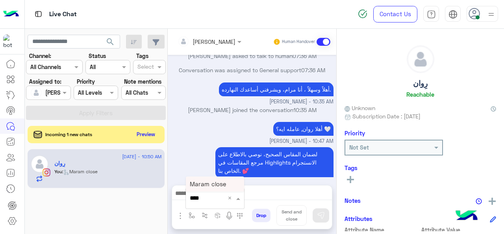
click at [227, 197] on div "****" at bounding box center [215, 197] width 58 height 9
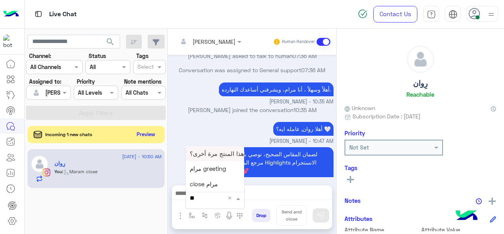
type input "***"
click at [212, 186] on span "close مرام" at bounding box center [204, 183] width 28 height 7
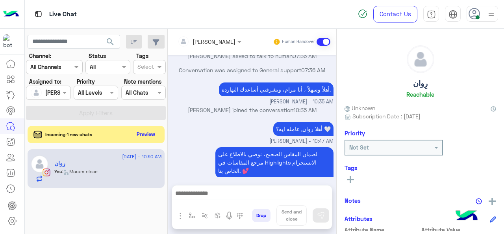
type textarea "**********"
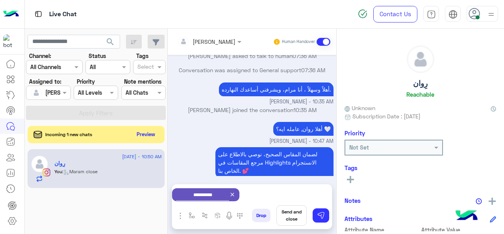
click at [292, 214] on button "Send and close" at bounding box center [292, 215] width 30 height 20
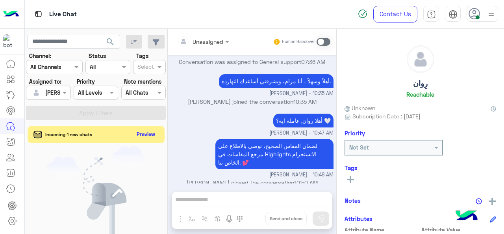
scroll to position [391, 0]
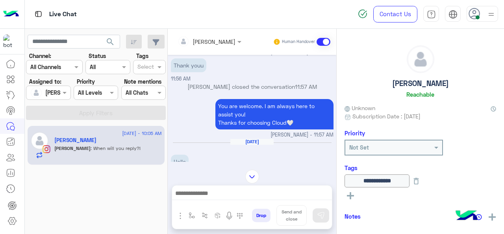
scroll to position [429, 0]
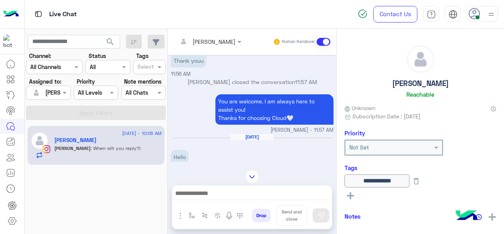
click at [229, 41] on div at bounding box center [210, 41] width 72 height 9
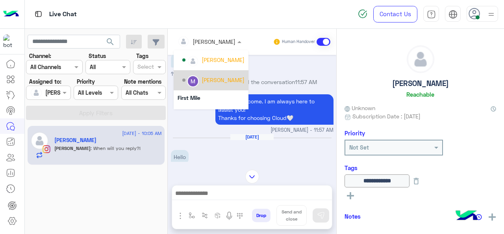
scroll to position [160, 0]
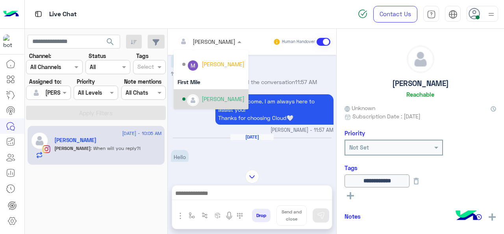
click at [210, 98] on div "[PERSON_NAME]" at bounding box center [223, 99] width 43 height 8
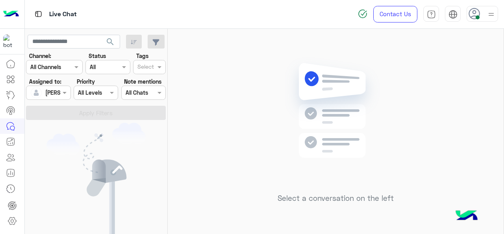
click at [491, 15] on img at bounding box center [491, 14] width 10 height 10
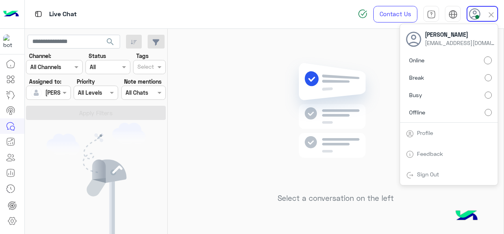
click at [431, 94] on label "Busy" at bounding box center [449, 95] width 86 height 14
click at [303, 69] on img at bounding box center [336, 122] width 114 height 131
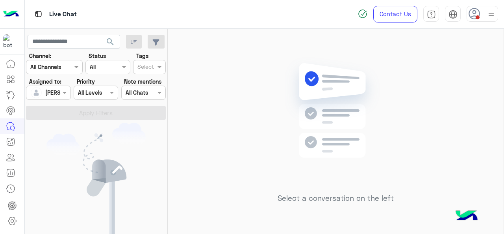
click at [303, 69] on img at bounding box center [336, 122] width 114 height 131
drag, startPoint x: 303, startPoint y: 69, endPoint x: 261, endPoint y: 59, distance: 42.5
click at [261, 59] on div "Select a conversation on the left" at bounding box center [336, 133] width 336 height 208
